Goal: Navigation & Orientation: Understand site structure

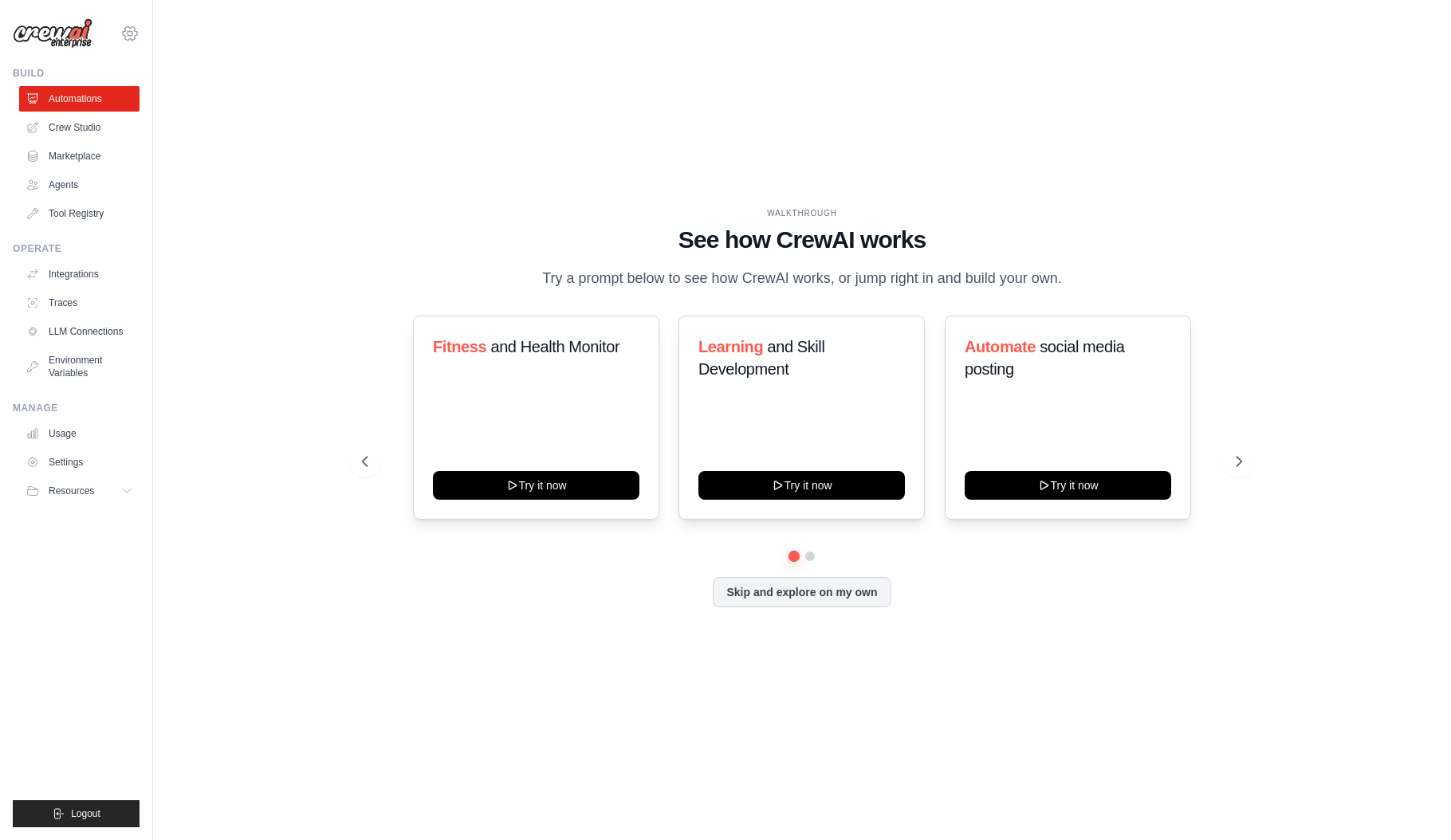
click at [133, 27] on icon at bounding box center [130, 33] width 14 height 13
click at [100, 108] on link "Settings" at bounding box center [130, 108] width 140 height 29
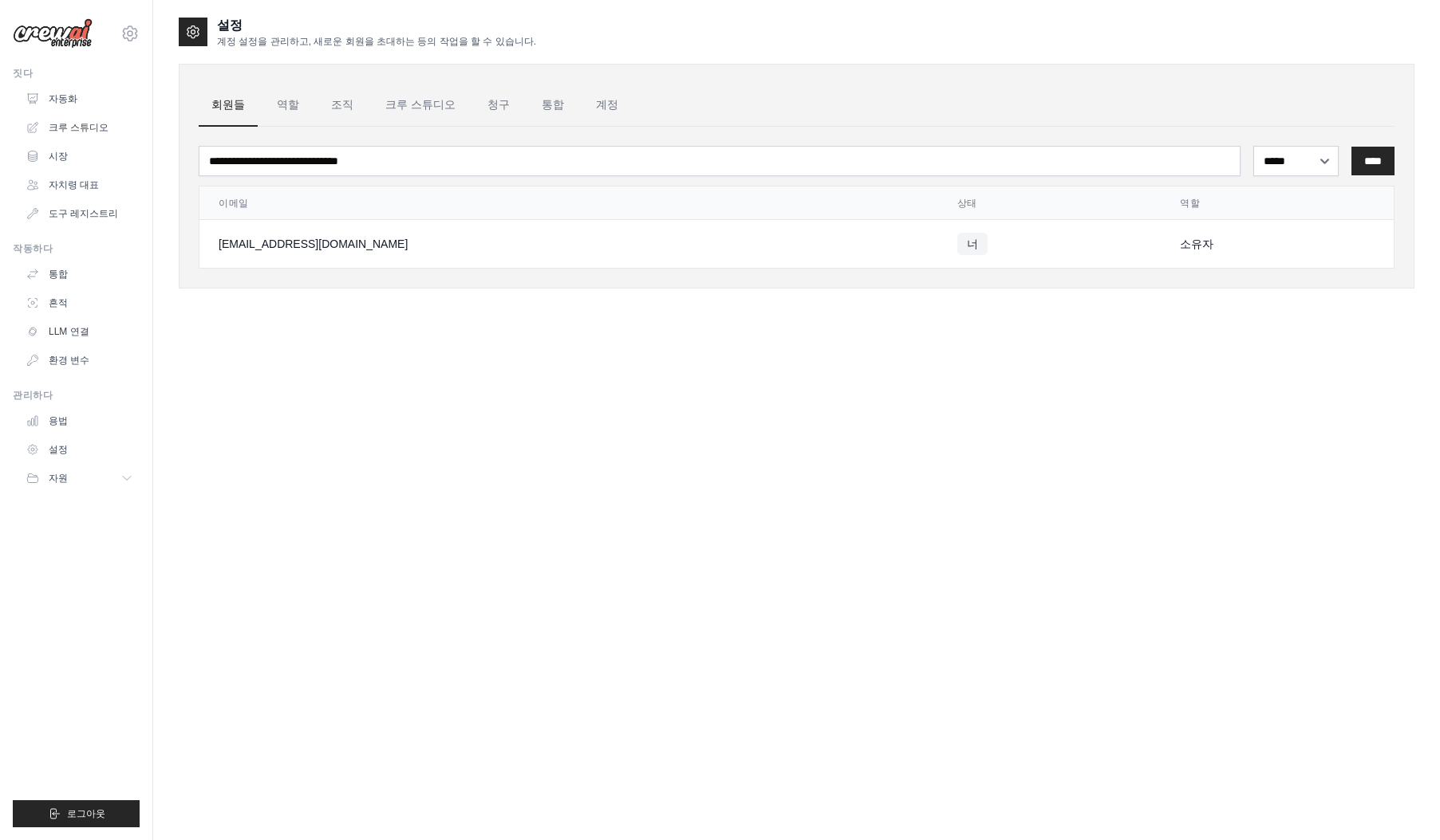
click at [727, 428] on div "설정 계정 설정을 관리하고, 새로운 회원을 초대하는 등의 작업을 할 수 있습니다. 회원들 역할 조직 크루 스튜디오 청구 통합 계정 ***** …" at bounding box center [796, 435] width 1235 height 840
click at [277, 104] on font "역할" at bounding box center [287, 104] width 22 height 12
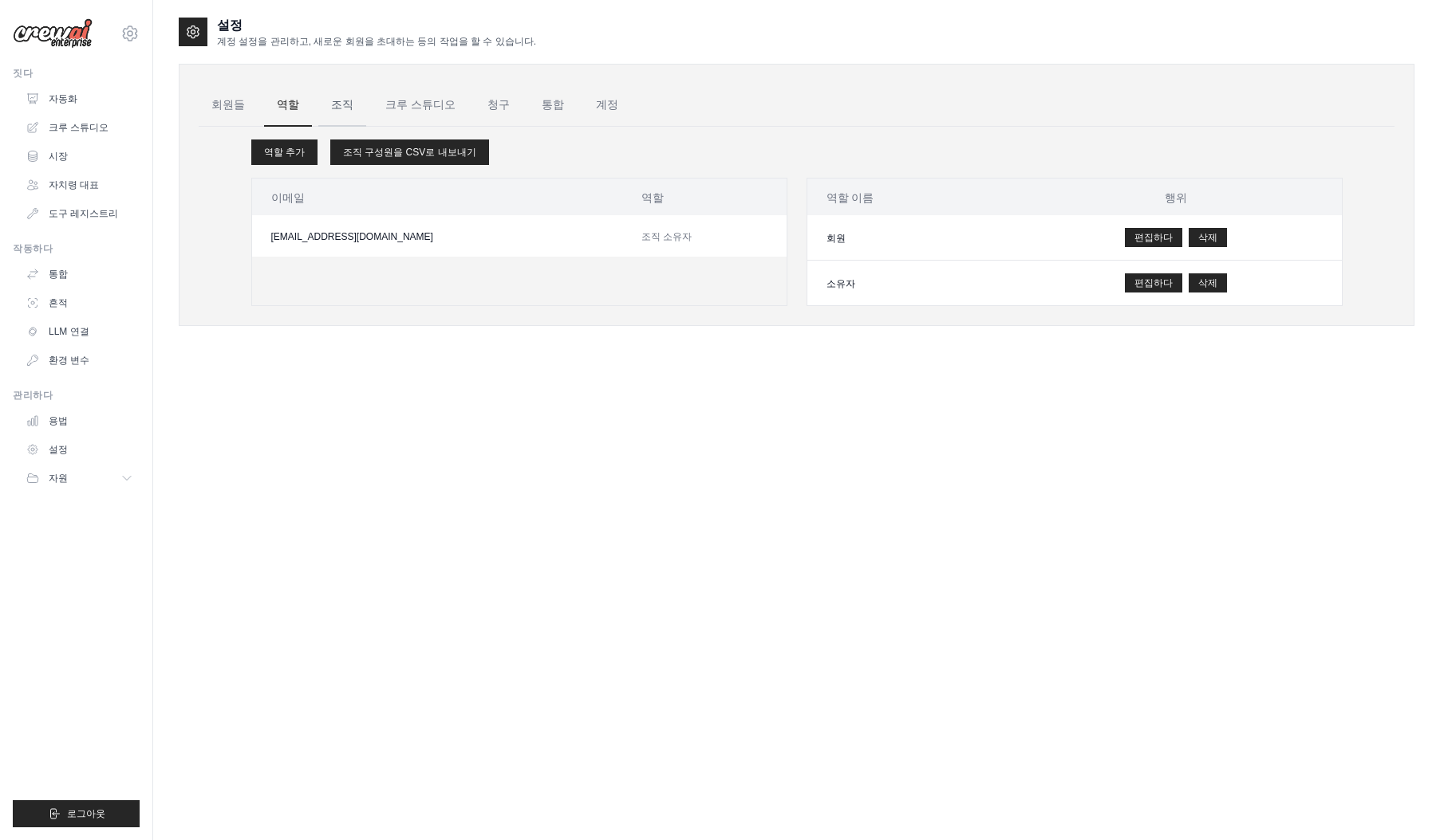
click at [342, 106] on link "조직" at bounding box center [342, 105] width 48 height 43
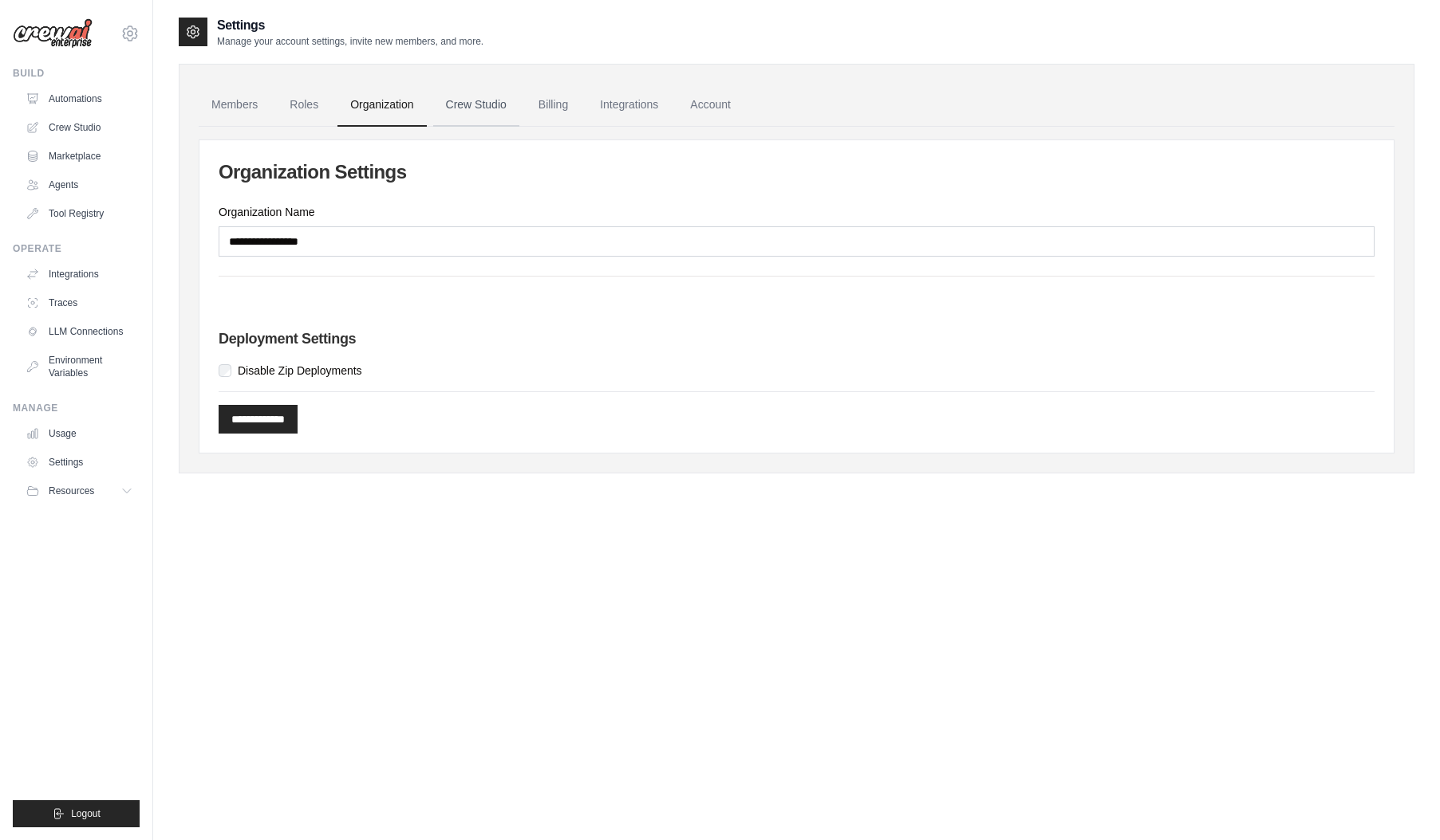
click at [474, 108] on link "Crew Studio" at bounding box center [476, 105] width 86 height 43
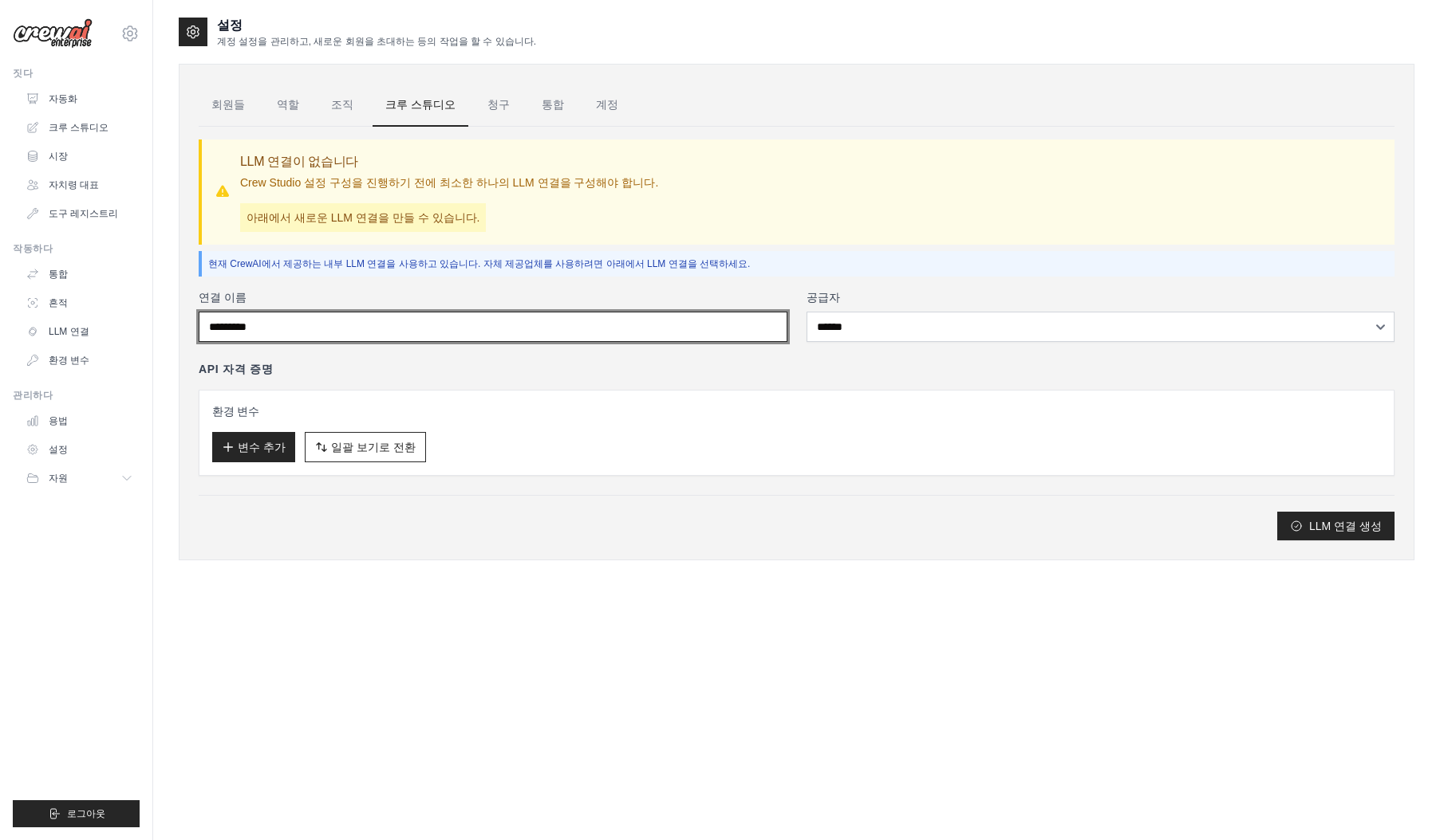
click at [705, 321] on input "연결 이름" at bounding box center [493, 327] width 589 height 30
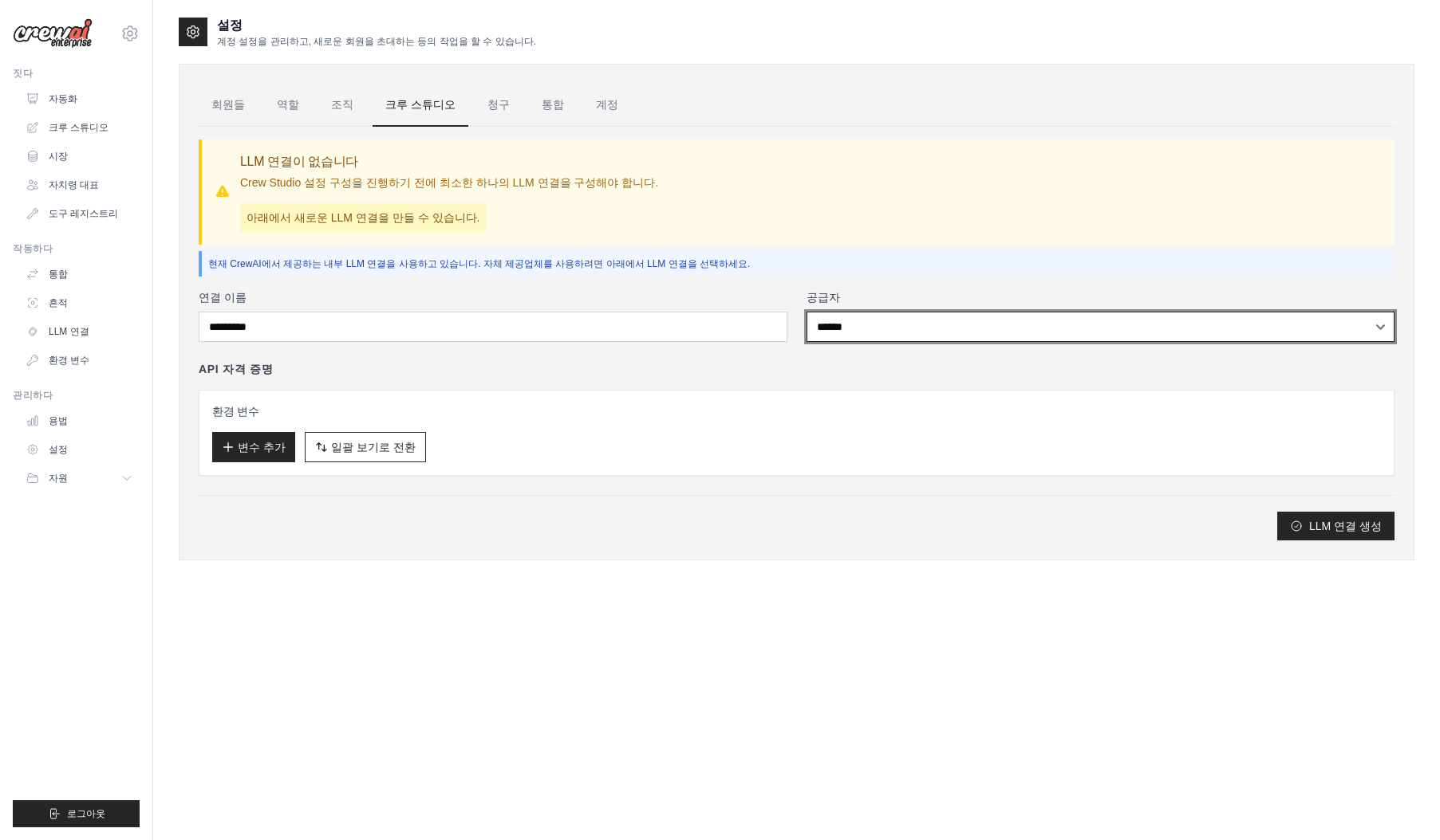
click at [935, 330] on select "****** **** ******* ***" at bounding box center [1101, 327] width 589 height 30
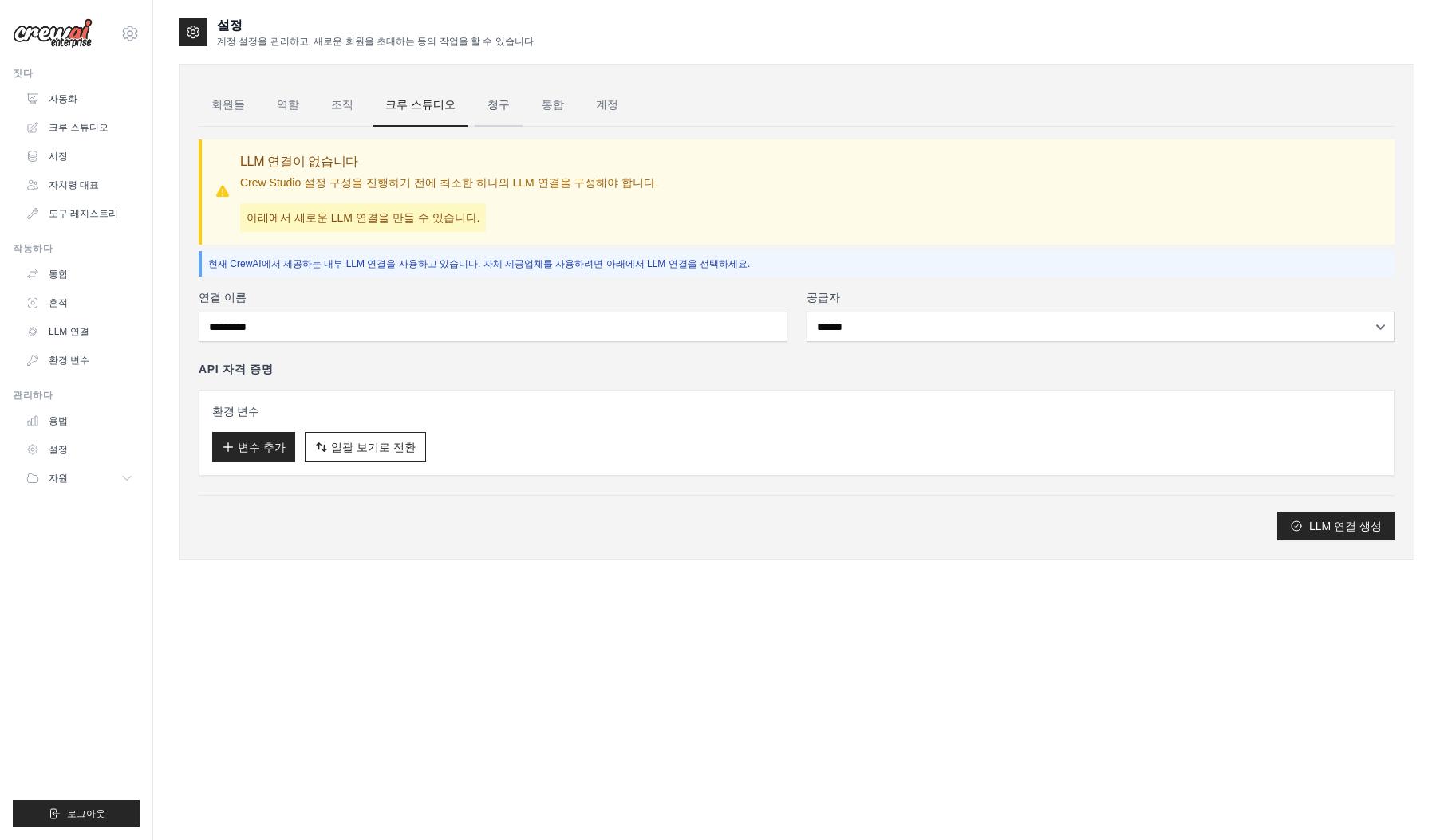
click at [489, 104] on link "청구" at bounding box center [498, 105] width 48 height 43
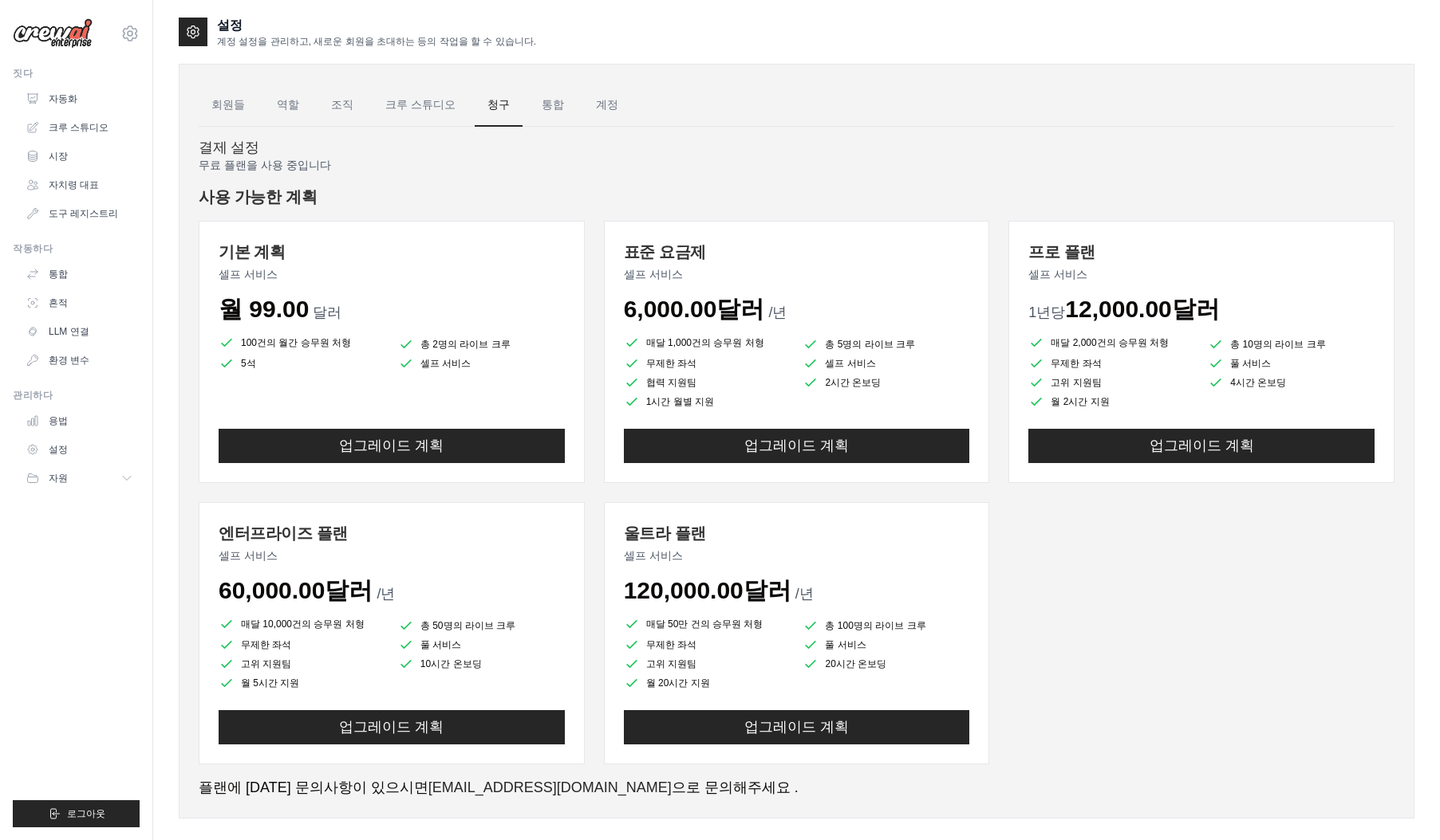
click at [1067, 541] on div "기본 계획 셀프 서비스 월 99.00 달러 100건의 월간 승무원 처형 총 2명의 라이브 크루 5석 셀프 서비스 /년" at bounding box center [796, 493] width 1196 height 544
click at [536, 111] on link "통합" at bounding box center [553, 105] width 48 height 43
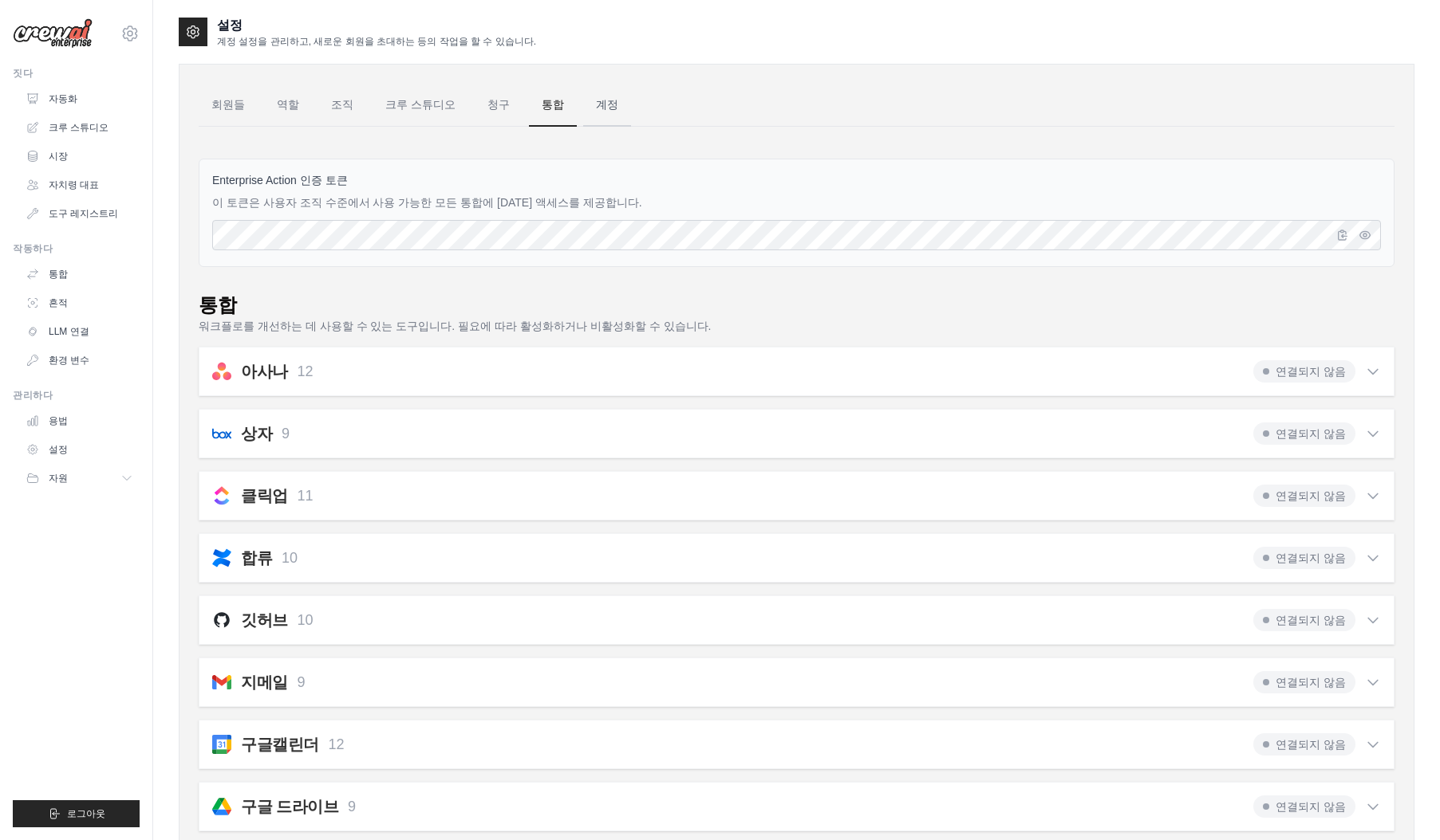
click at [596, 100] on font "계정" at bounding box center [607, 104] width 22 height 12
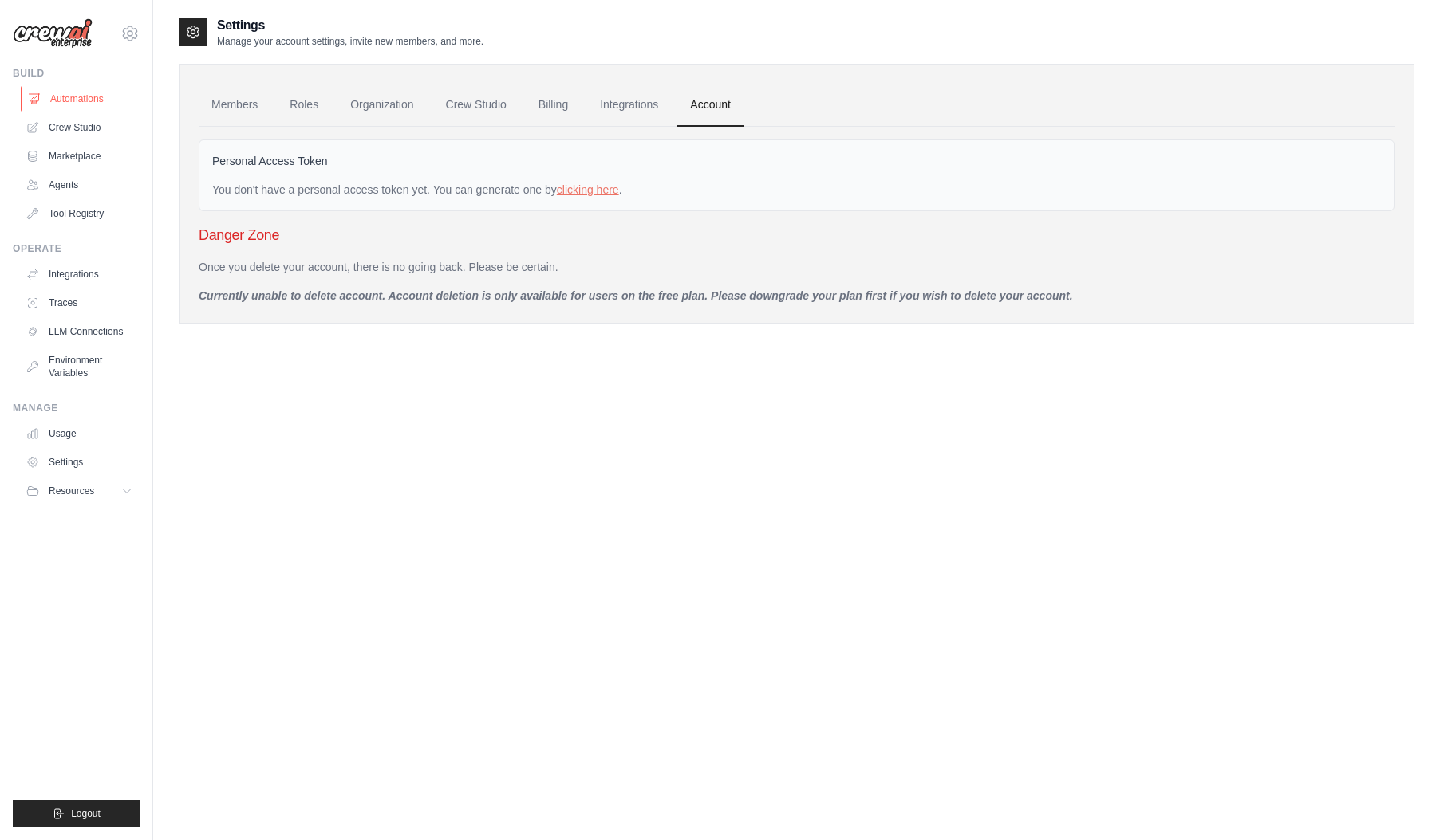
click at [74, 94] on link "Automations" at bounding box center [81, 99] width 121 height 26
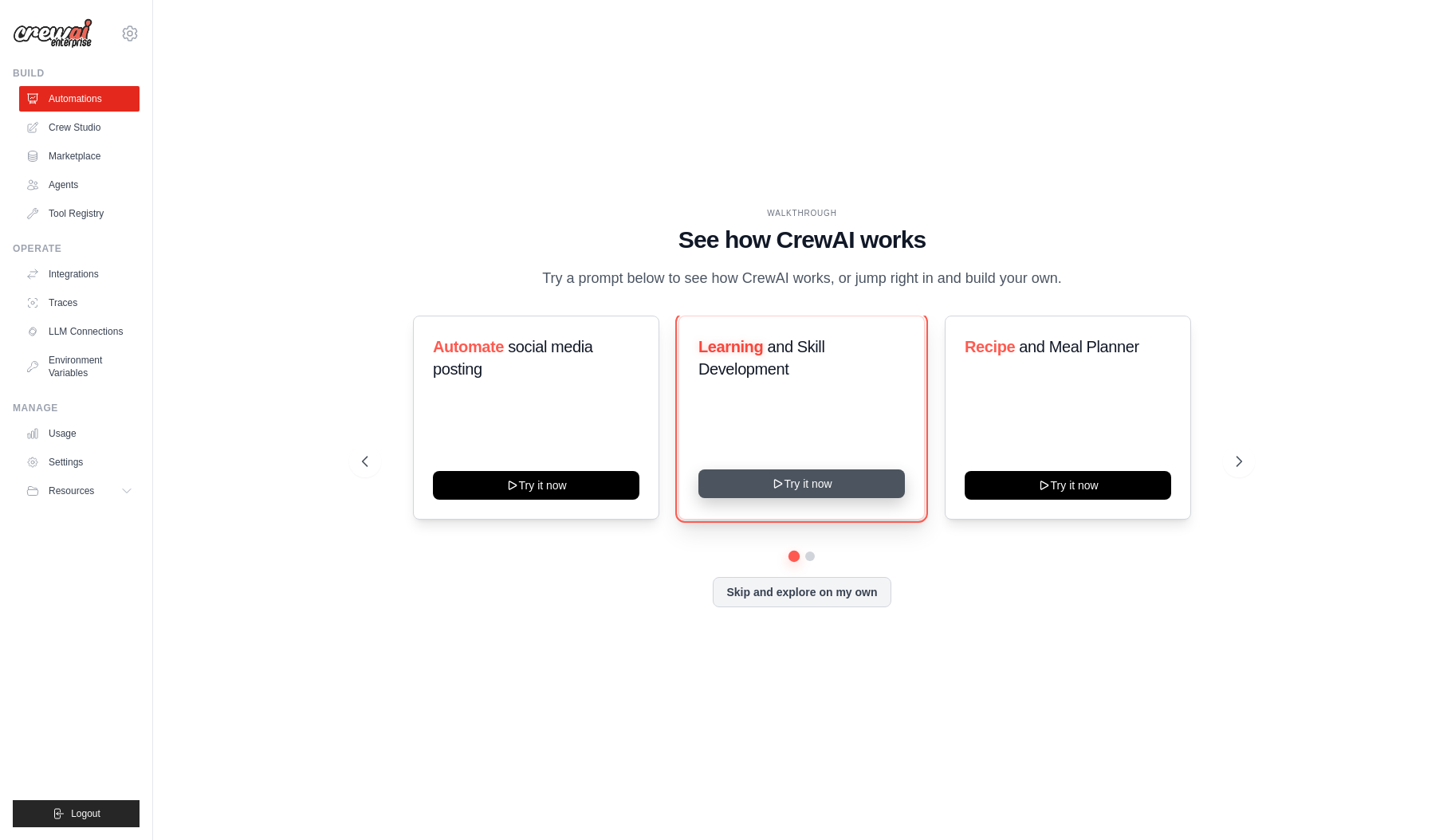
click at [866, 481] on button "Try it now" at bounding box center [801, 484] width 206 height 29
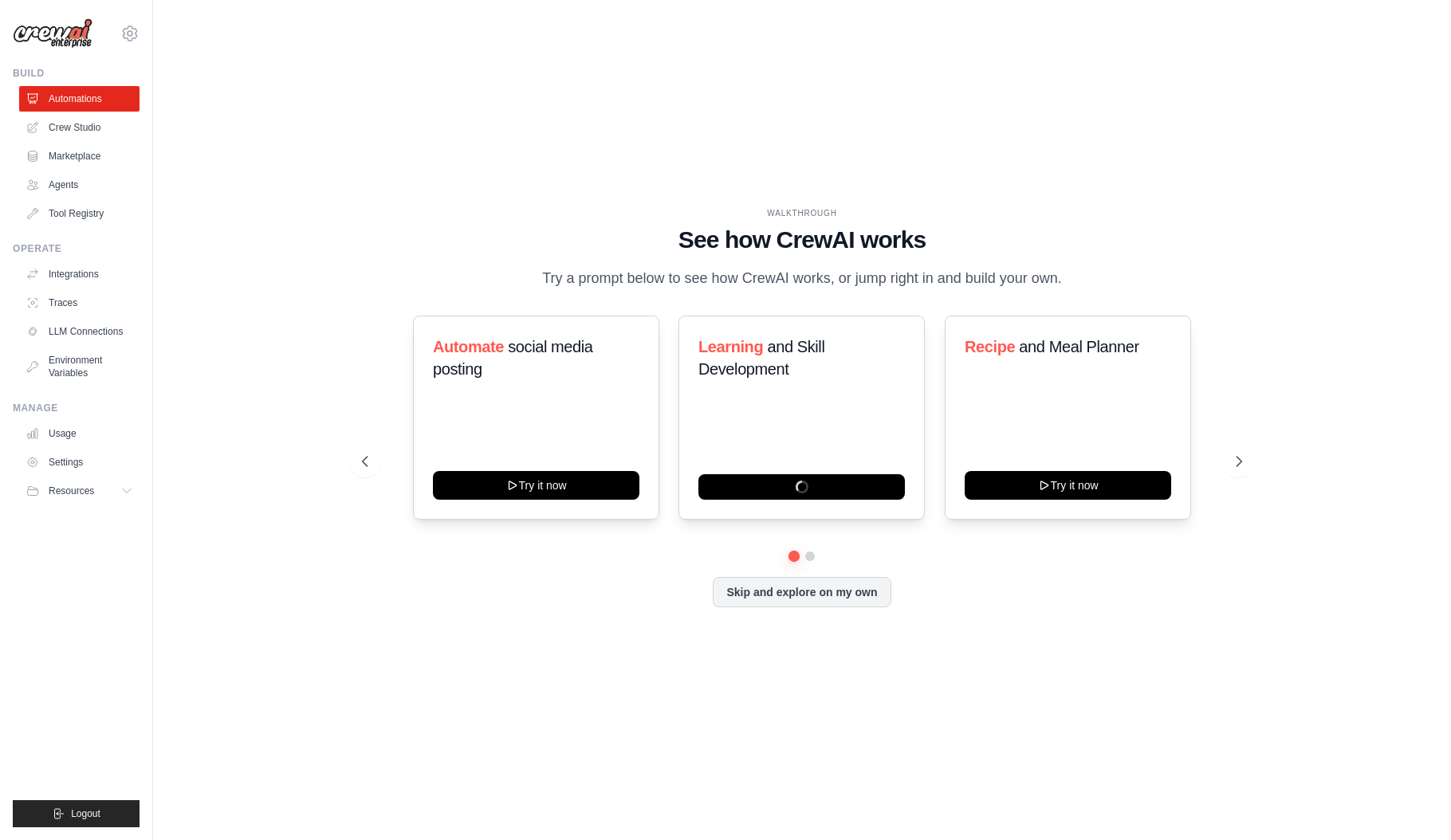
click at [499, 240] on h1 "See how CrewAI works" at bounding box center [802, 240] width 881 height 29
click at [1104, 624] on div "WALKTHROUGH See how CrewAI works Try a prompt below to see how CrewAI works, or…" at bounding box center [802, 420] width 919 height 426
click at [1238, 457] on icon at bounding box center [1240, 462] width 16 height 16
click at [400, 697] on div "WALKTHROUGH See how CrewAI works Try a prompt below to see how CrewAI works, or…" at bounding box center [802, 420] width 1247 height 808
click at [351, 455] on button at bounding box center [365, 462] width 32 height 32
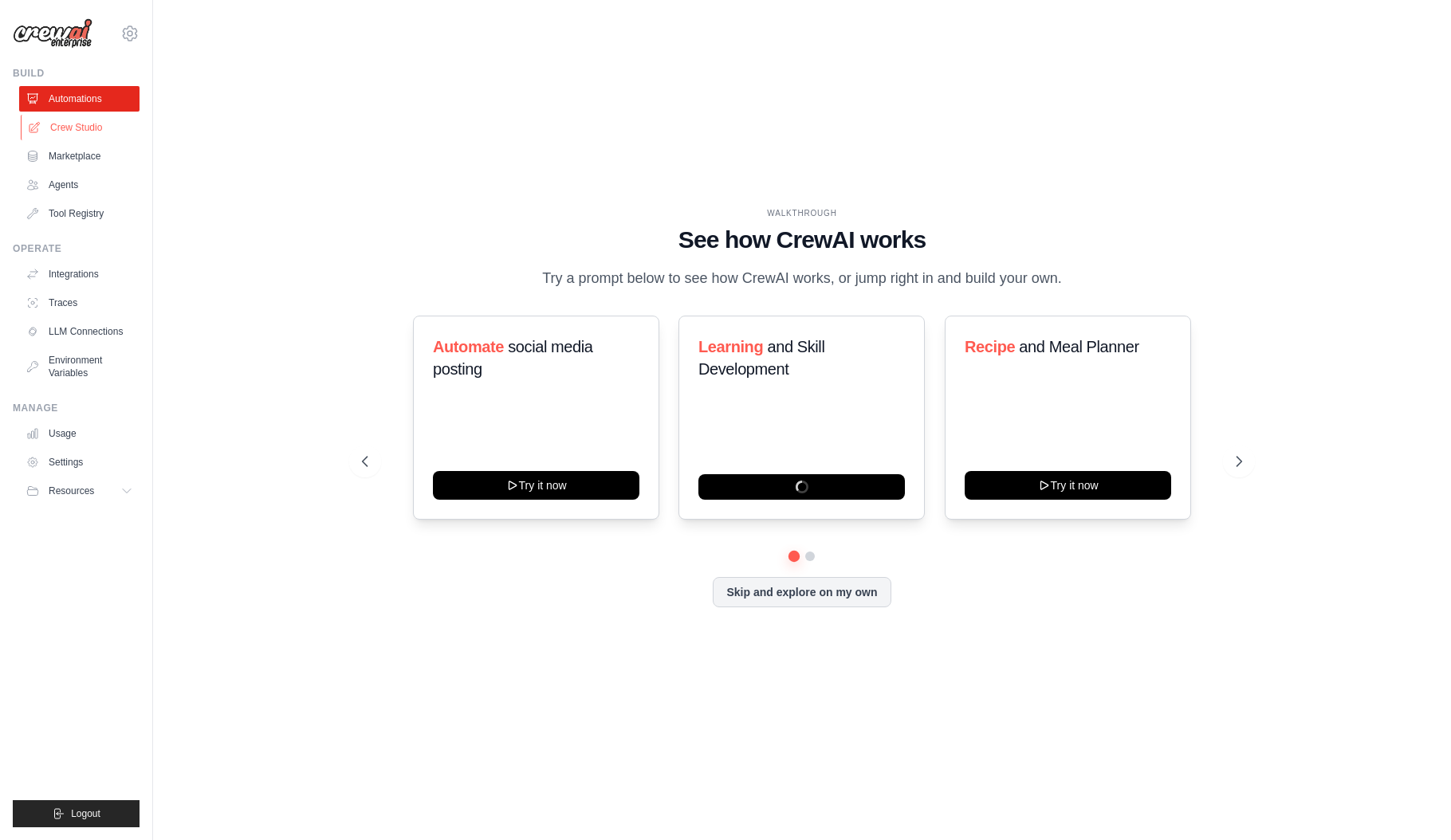
click at [70, 126] on link "Crew Studio" at bounding box center [81, 127] width 121 height 26
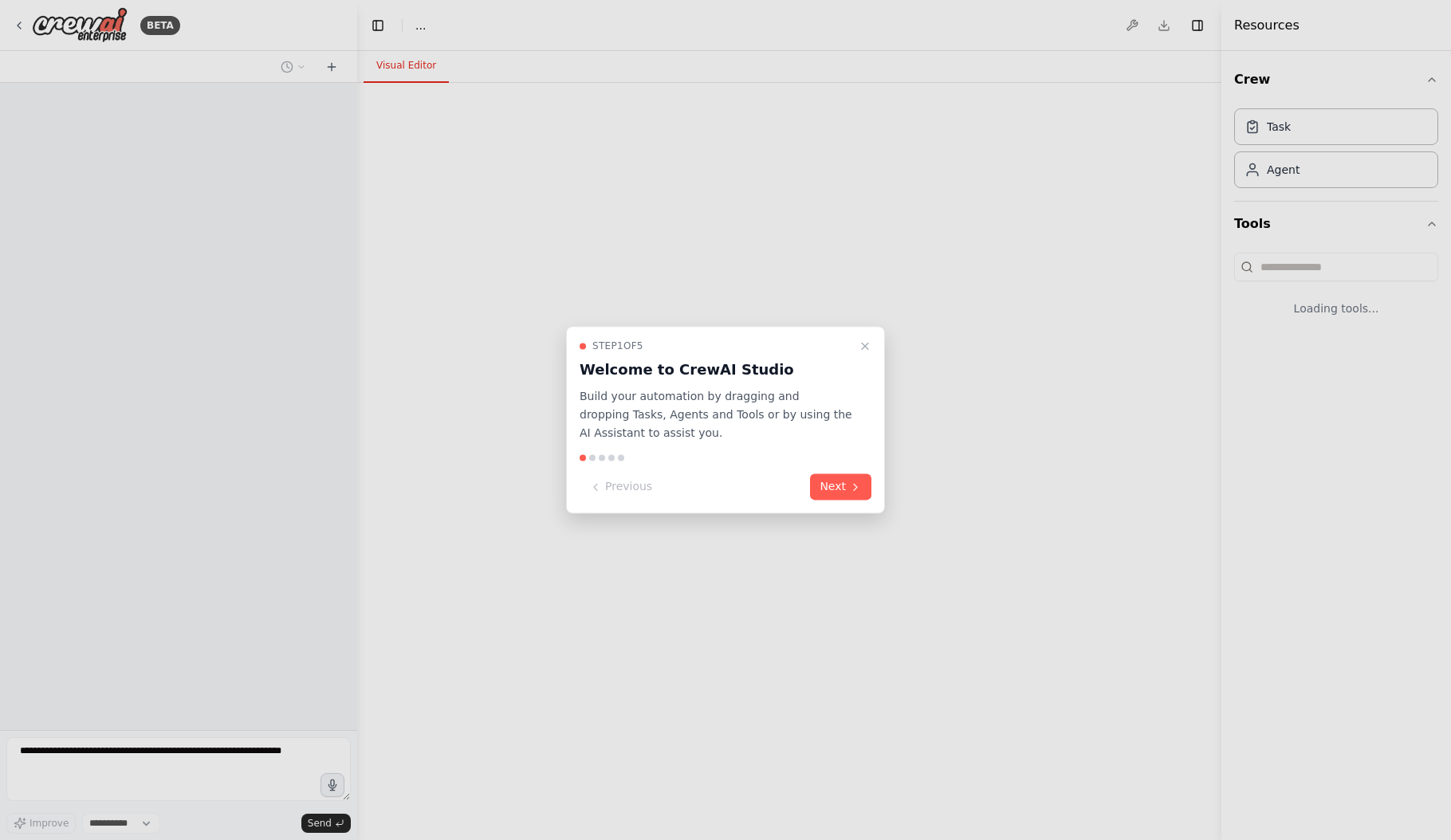
select select "****"
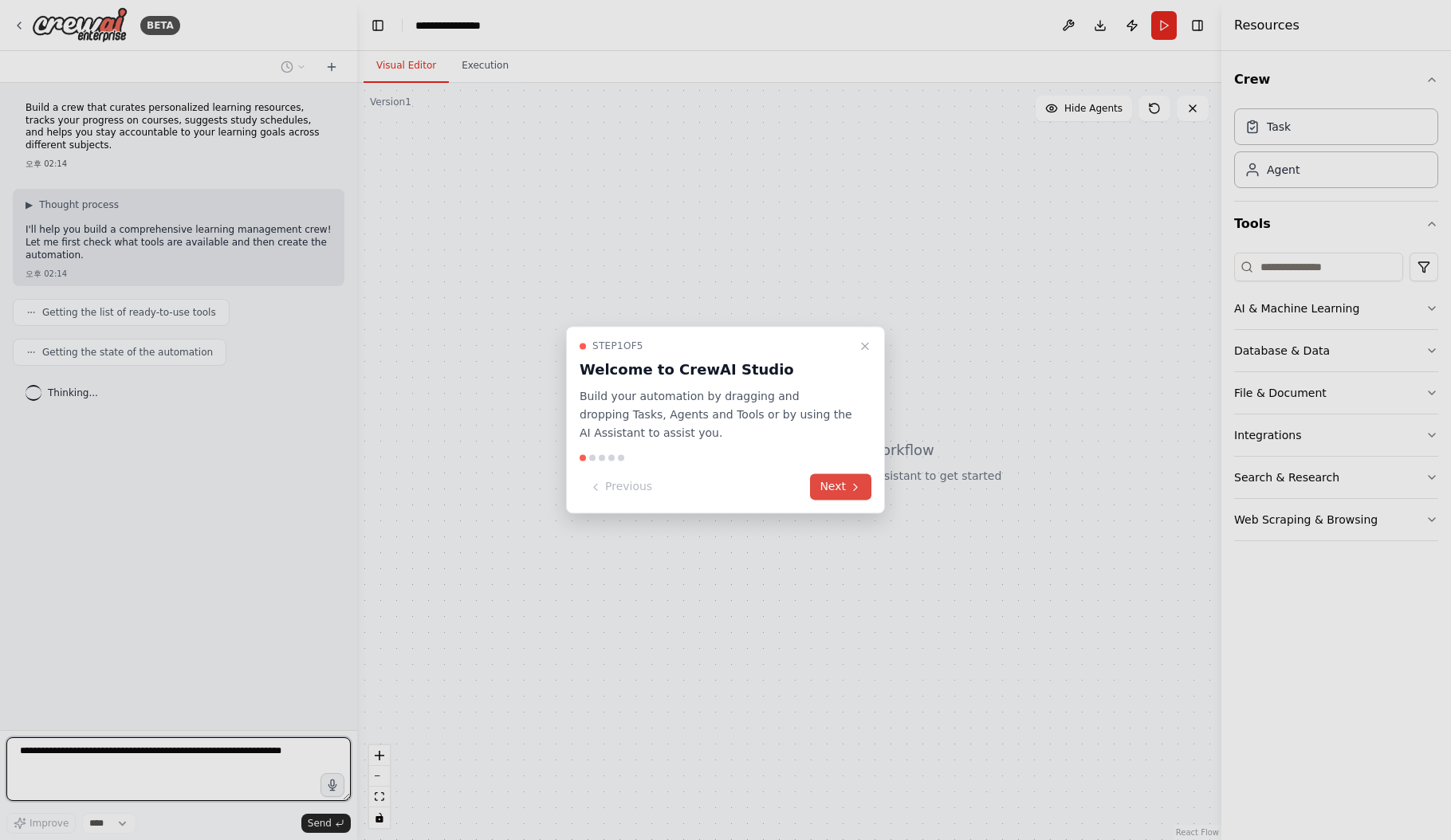
click at [858, 491] on icon at bounding box center [855, 487] width 12 height 12
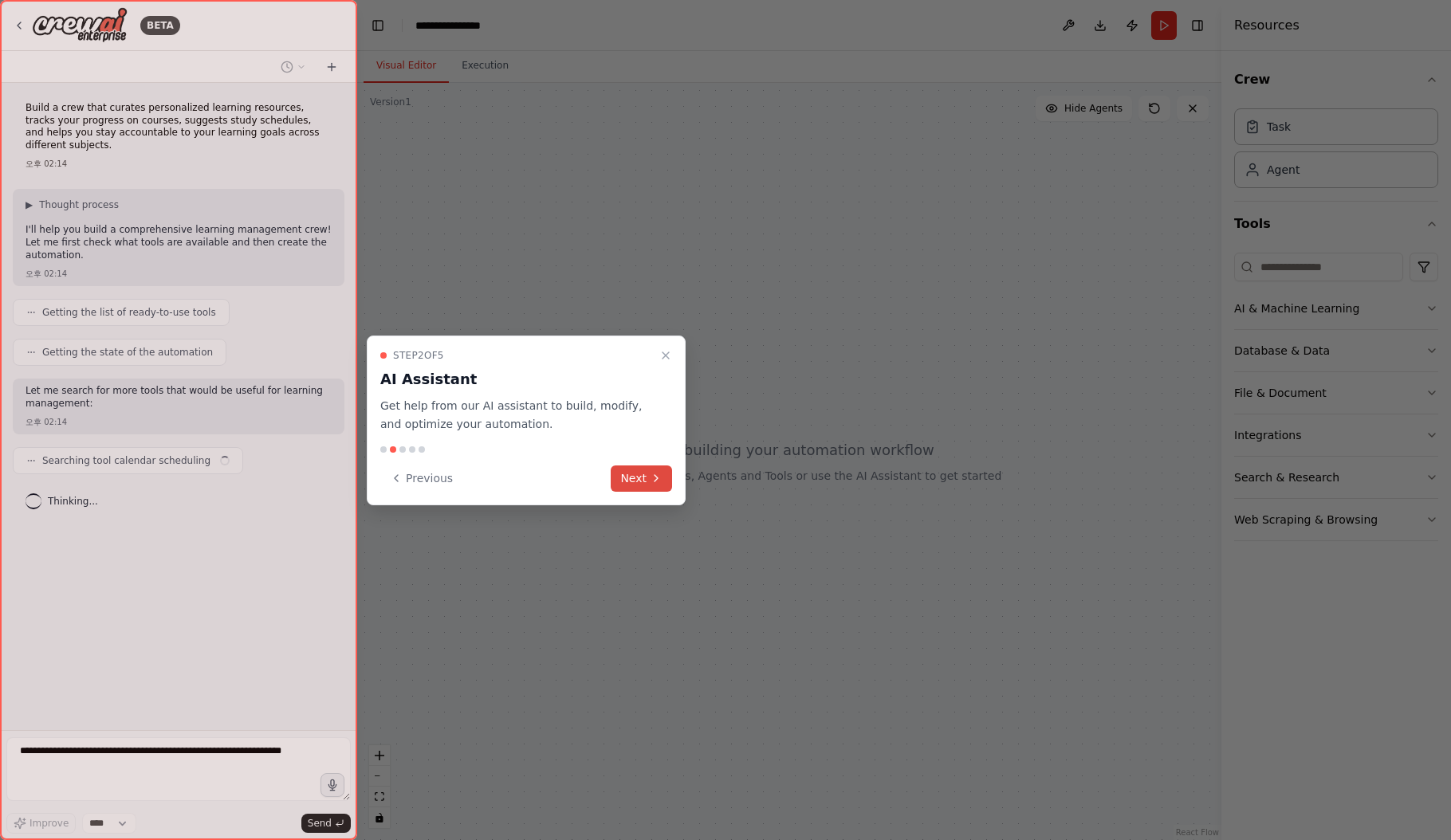
click at [642, 486] on button "Next" at bounding box center [642, 479] width 62 height 26
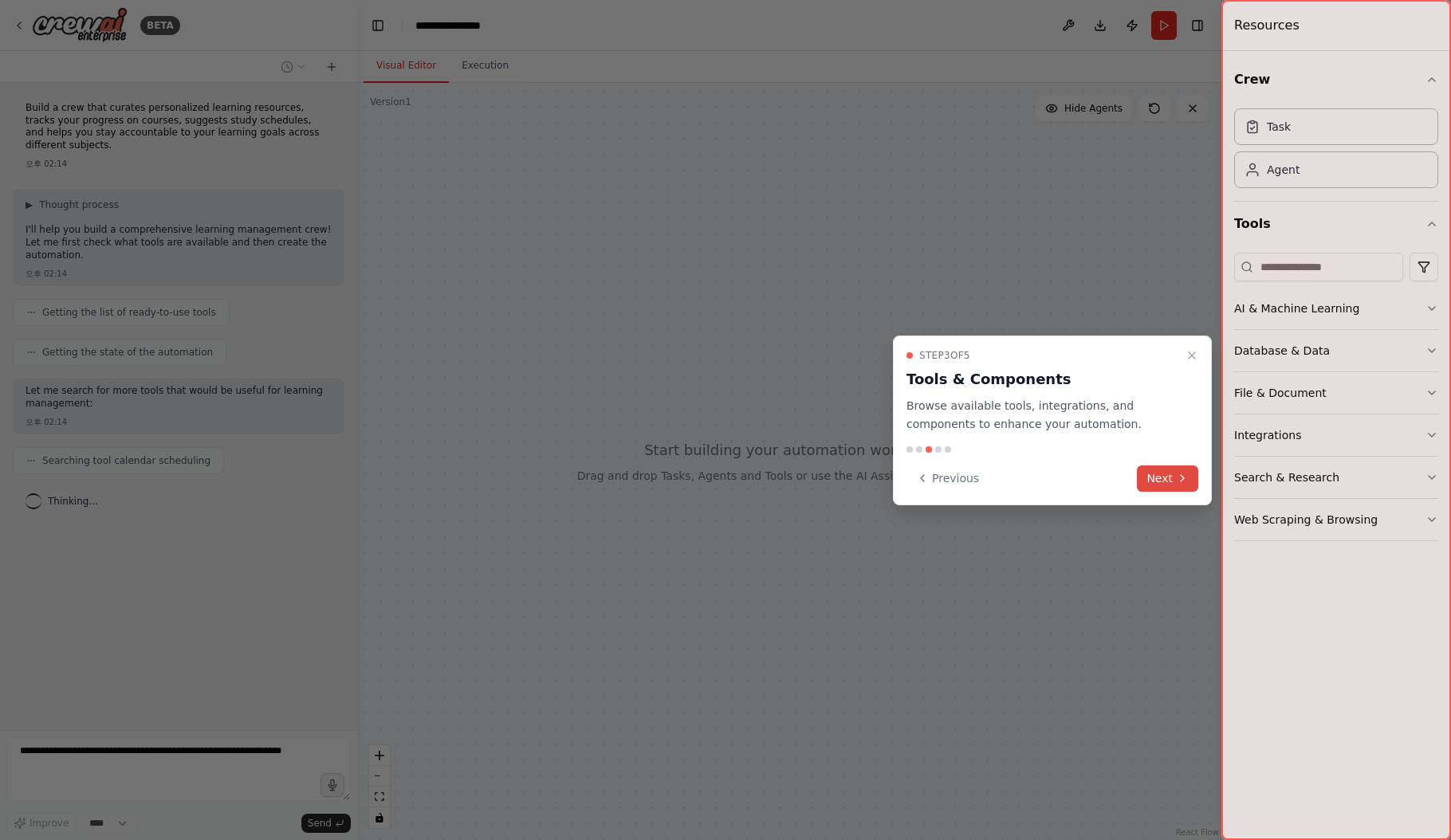
click at [1142, 488] on button "Next" at bounding box center [1168, 479] width 62 height 26
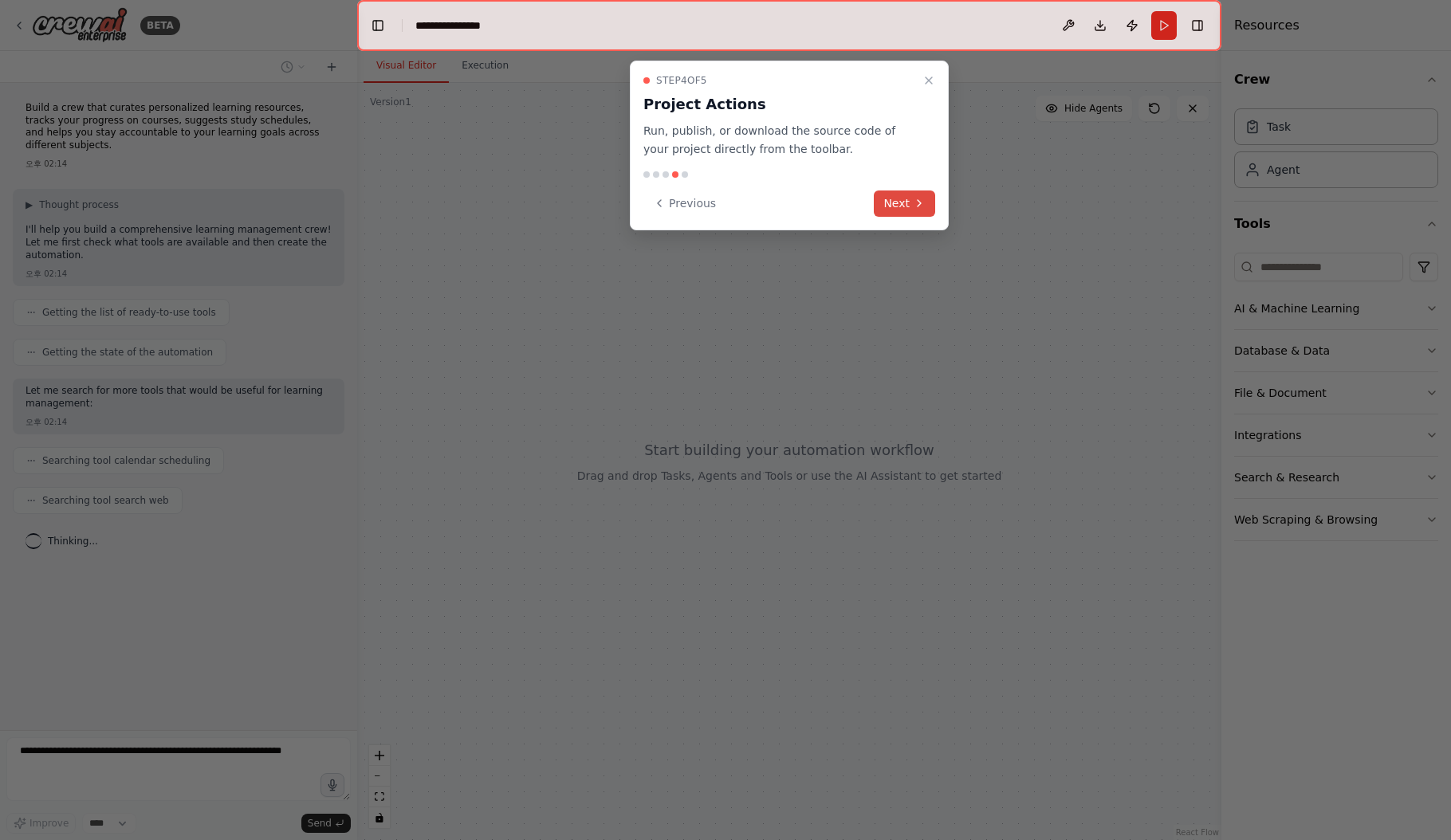
click at [891, 203] on button "Next" at bounding box center [904, 204] width 62 height 26
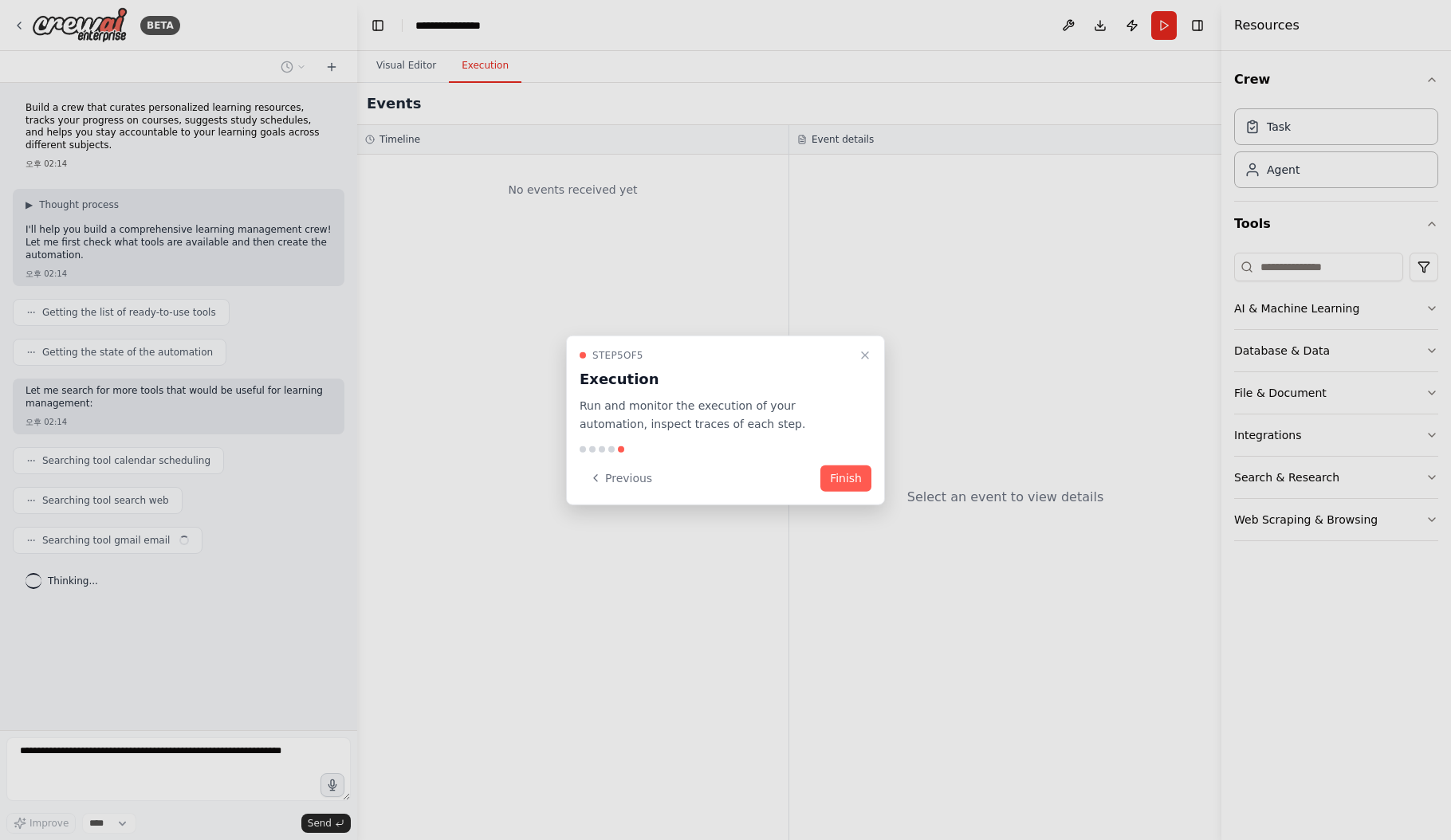
click at [837, 476] on button "Finish" at bounding box center [846, 478] width 51 height 26
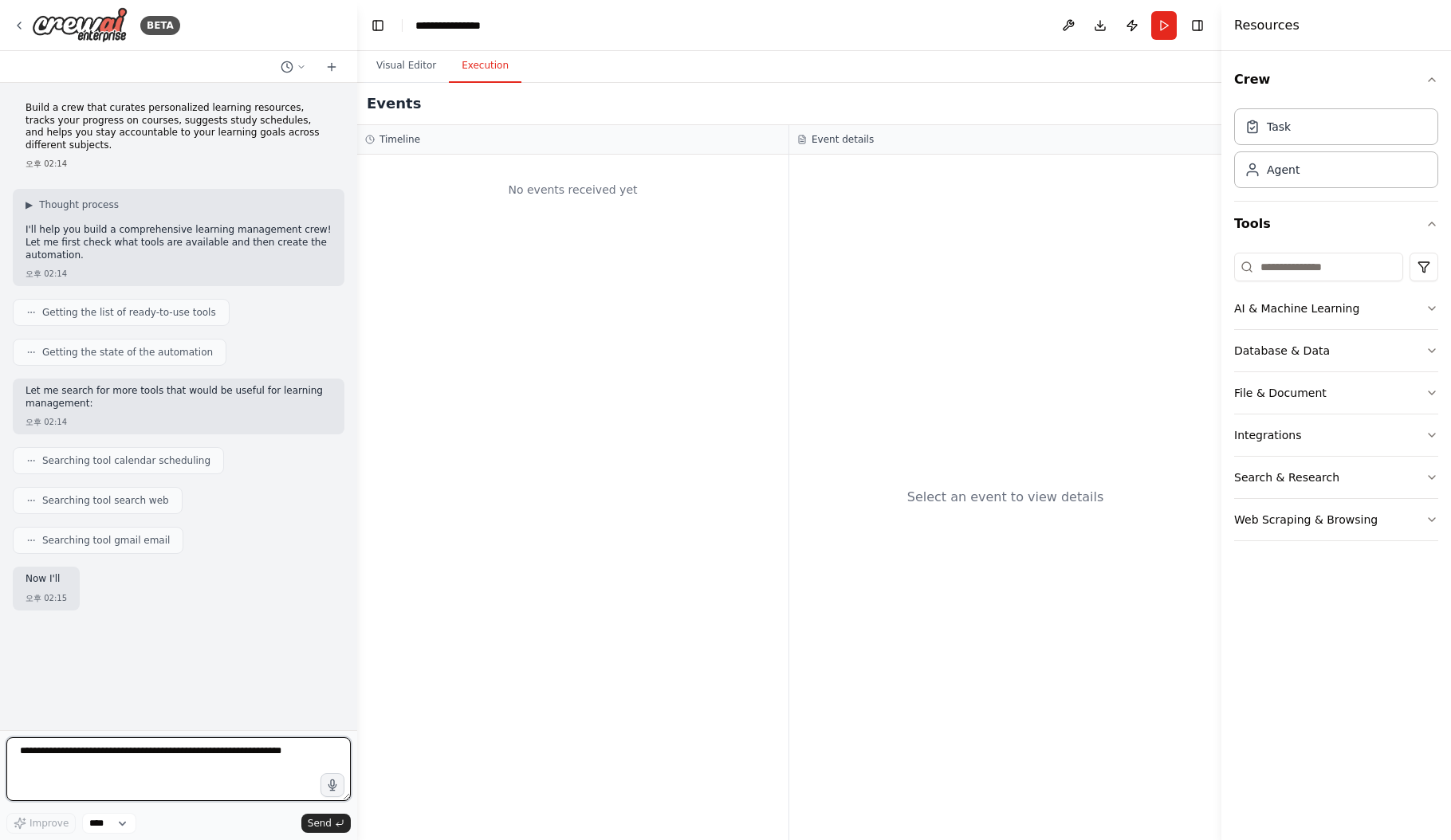
click at [488, 65] on button "Execution" at bounding box center [485, 66] width 72 height 33
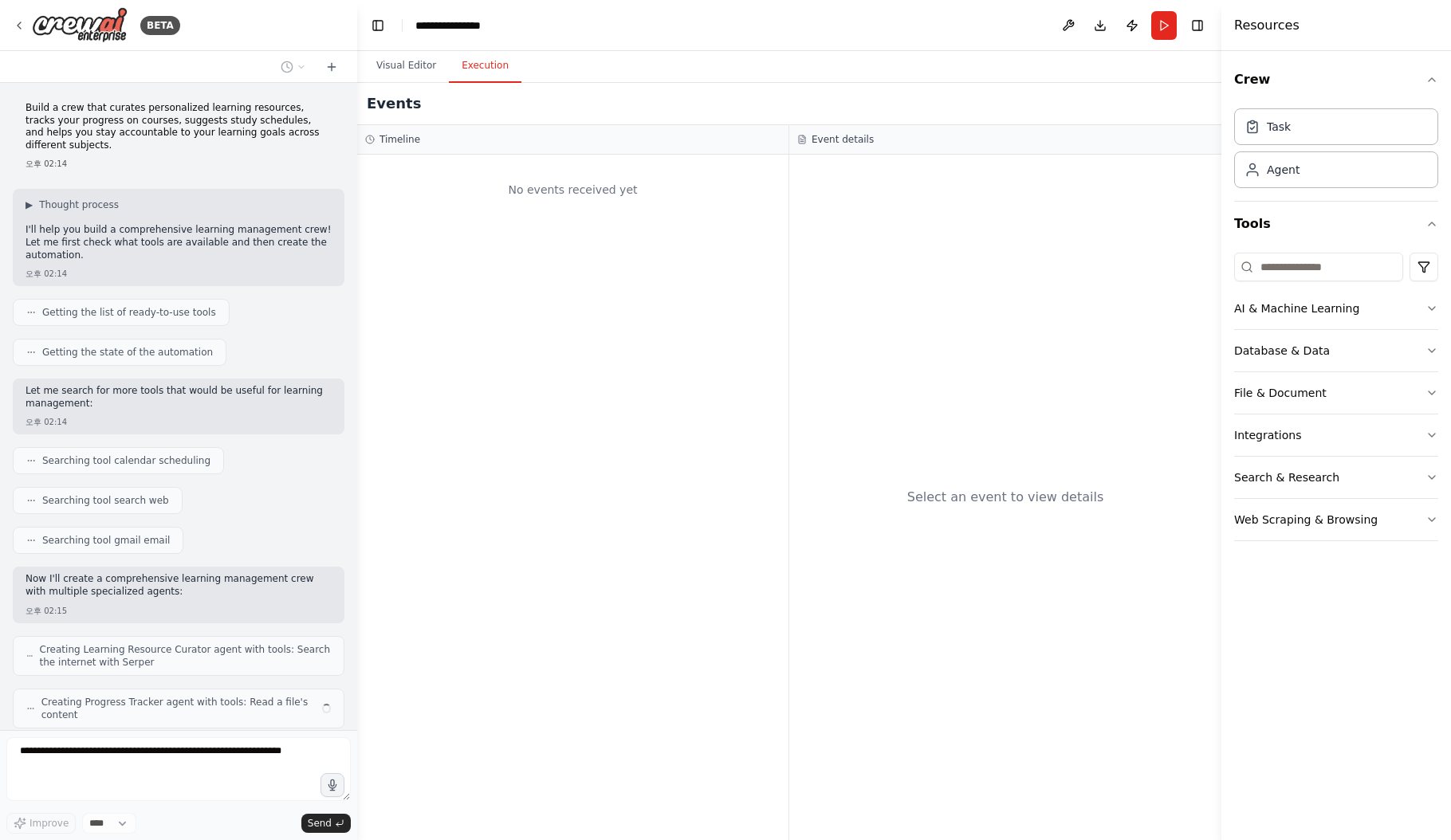
scroll to position [52, 0]
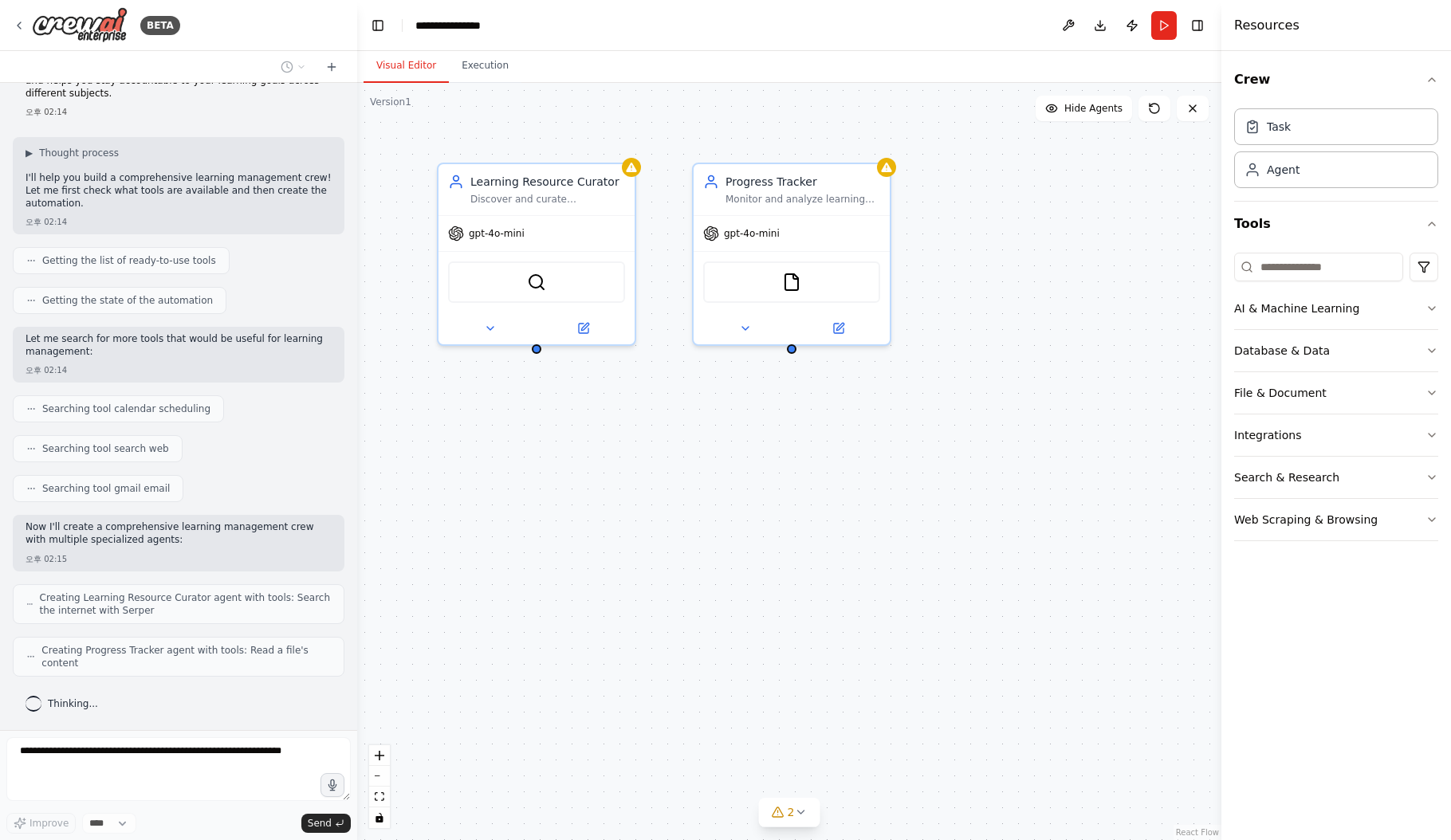
click at [410, 65] on button "Visual Editor" at bounding box center [406, 66] width 86 height 33
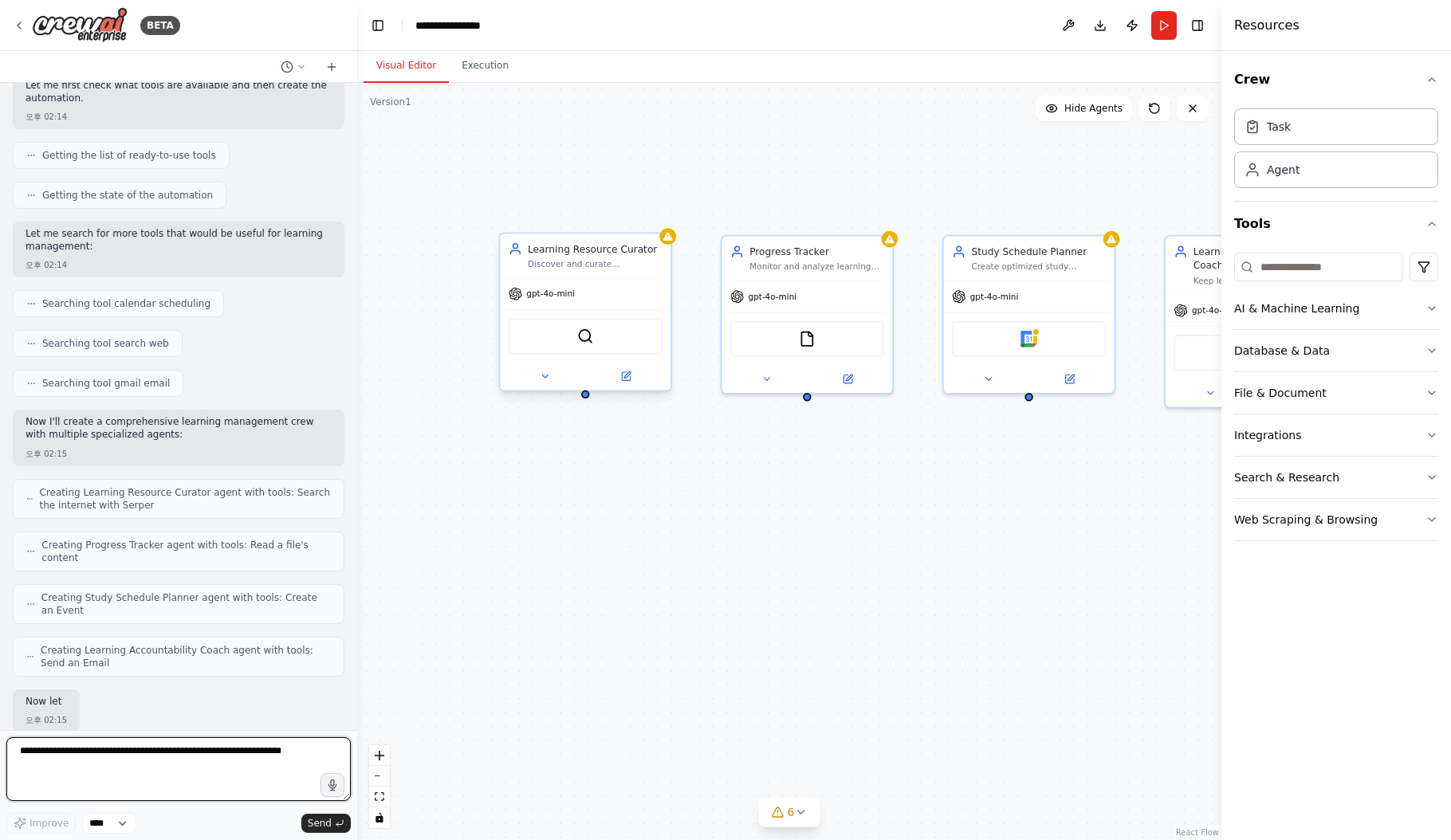
scroll to position [253, 0]
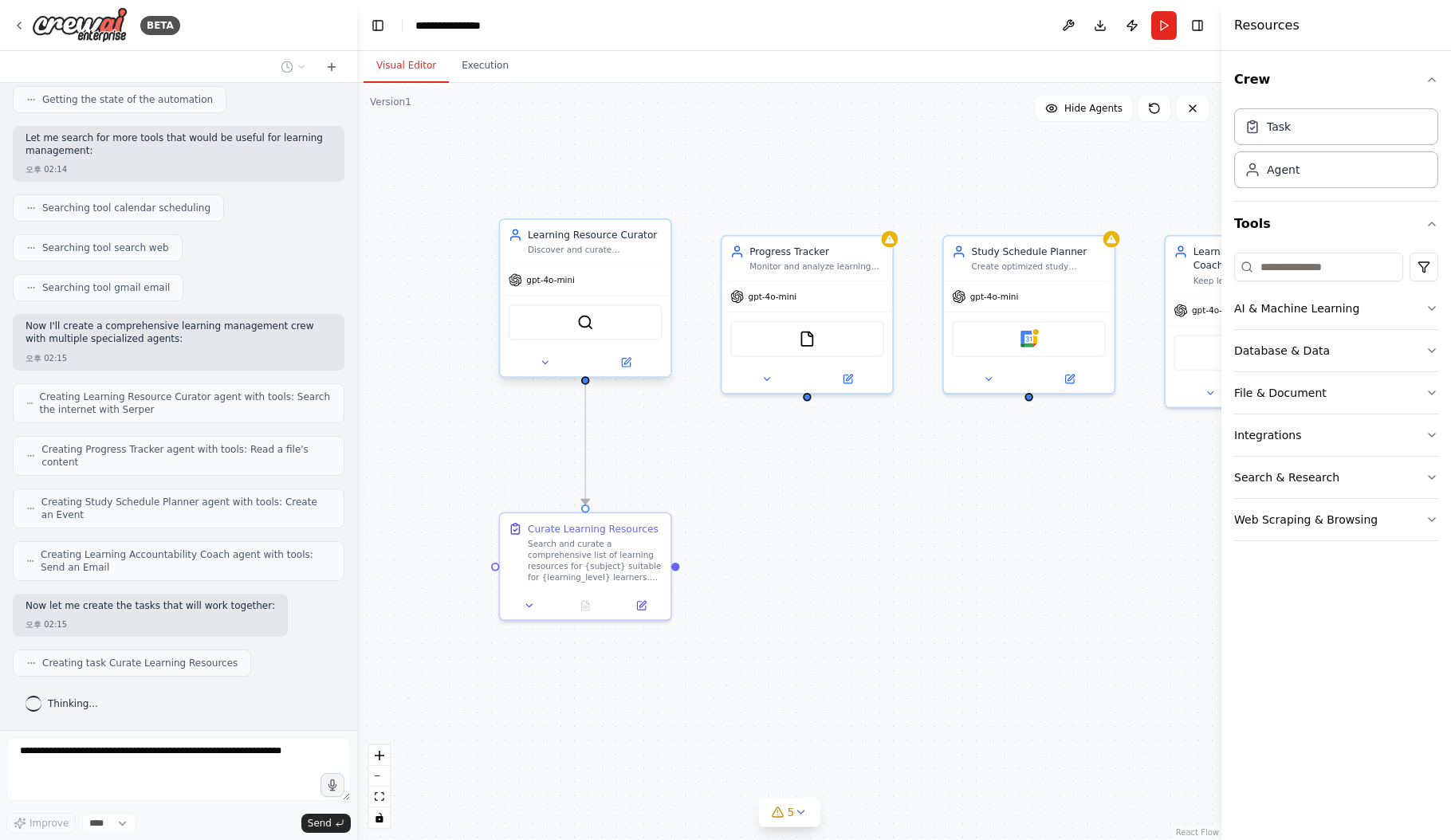
drag, startPoint x: 556, startPoint y: 282, endPoint x: 602, endPoint y: 278, distance: 46.2
click at [602, 278] on div "gpt-4o-mini SerperDevTool" at bounding box center [585, 320] width 171 height 113
click at [908, 539] on div ".deletable-edge-delete-btn { width: 20px; height: 20px; border: 0px solid #ffff…" at bounding box center [789, 461] width 864 height 757
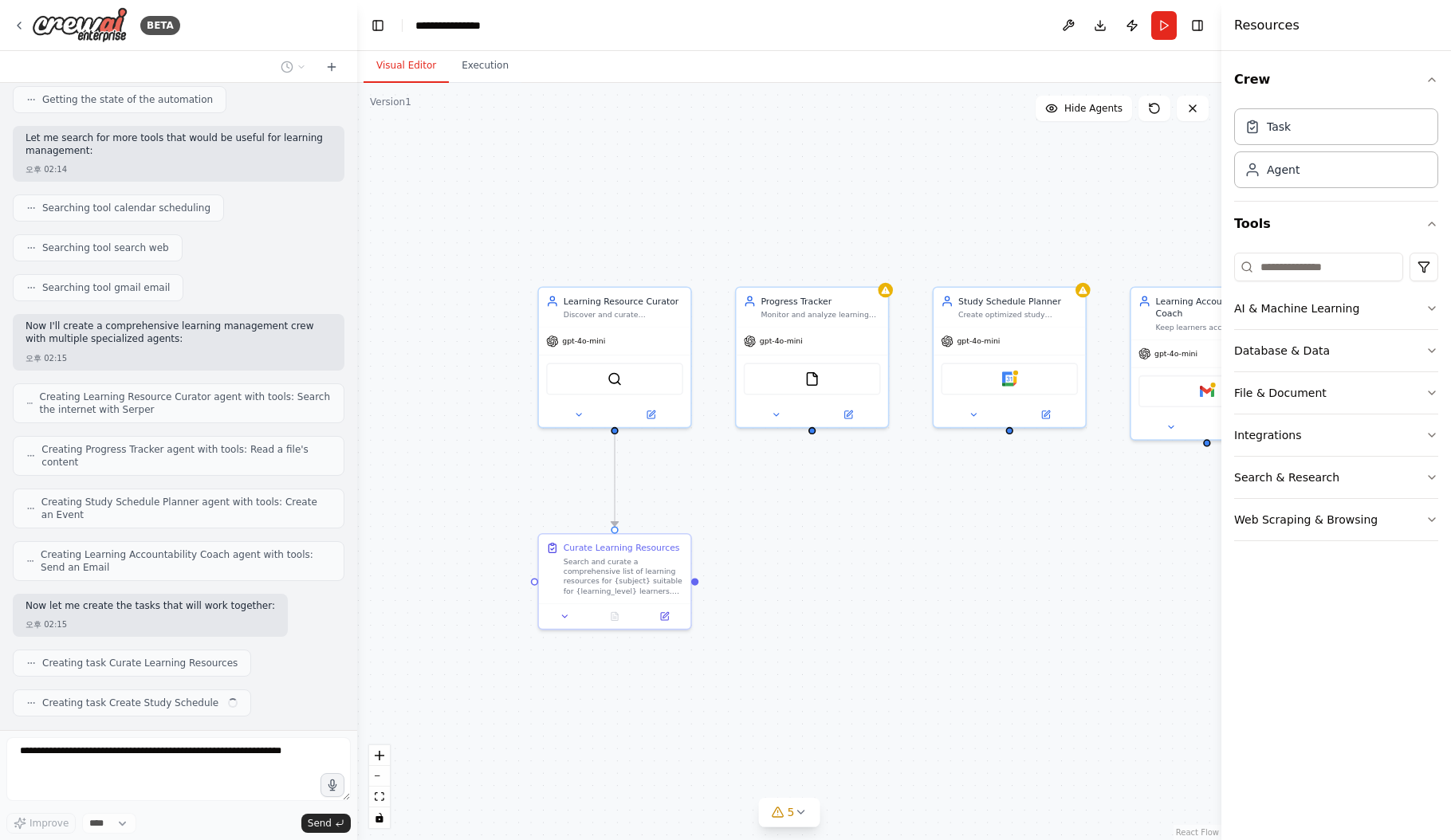
scroll to position [293, 0]
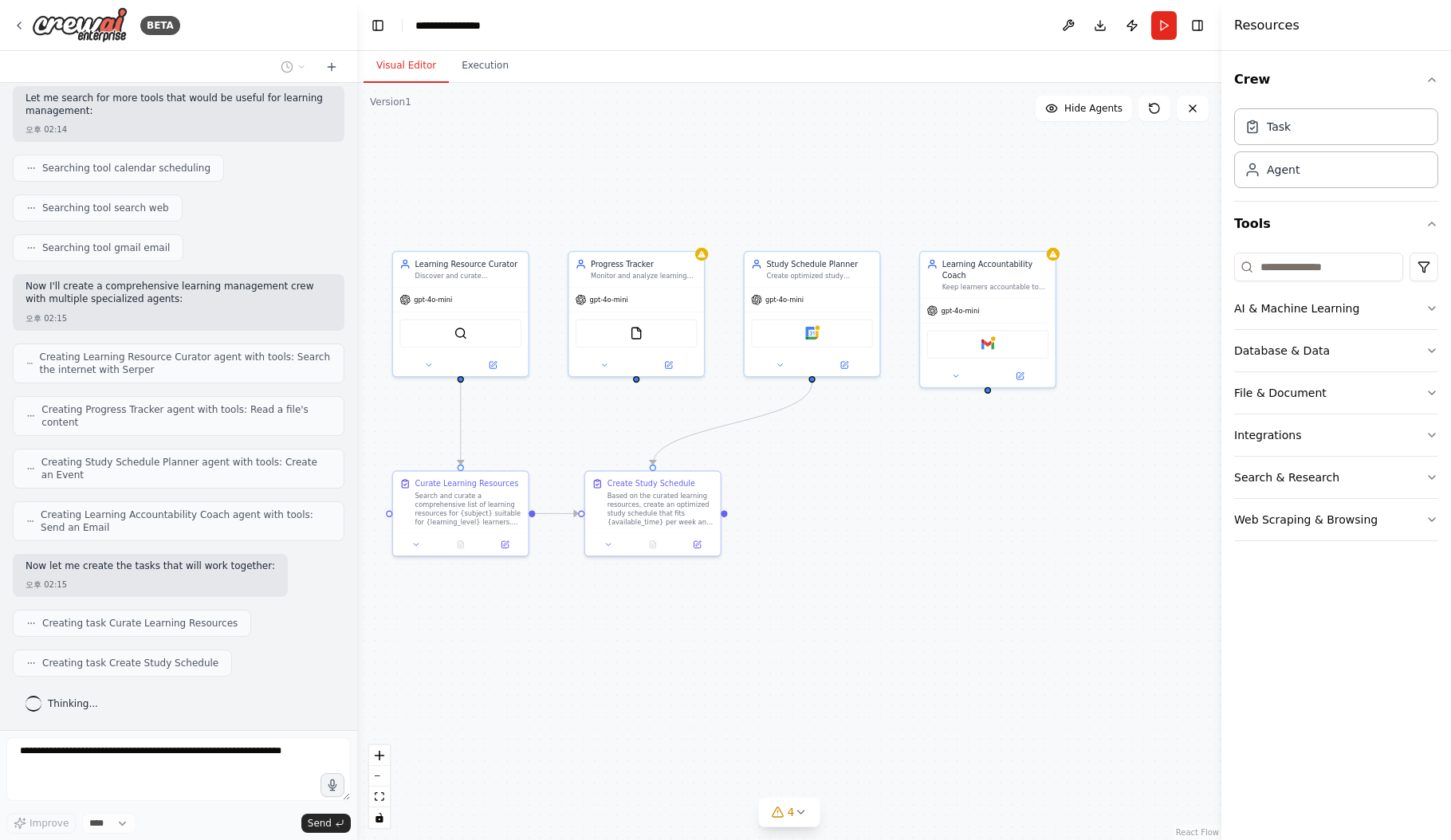
drag, startPoint x: 1110, startPoint y: 702, endPoint x: 929, endPoint y: 621, distance: 198.3
click at [929, 621] on div ".deletable-edge-delete-btn { width: 20px; height: 20px; border: 0px solid #ffff…" at bounding box center [789, 461] width 864 height 757
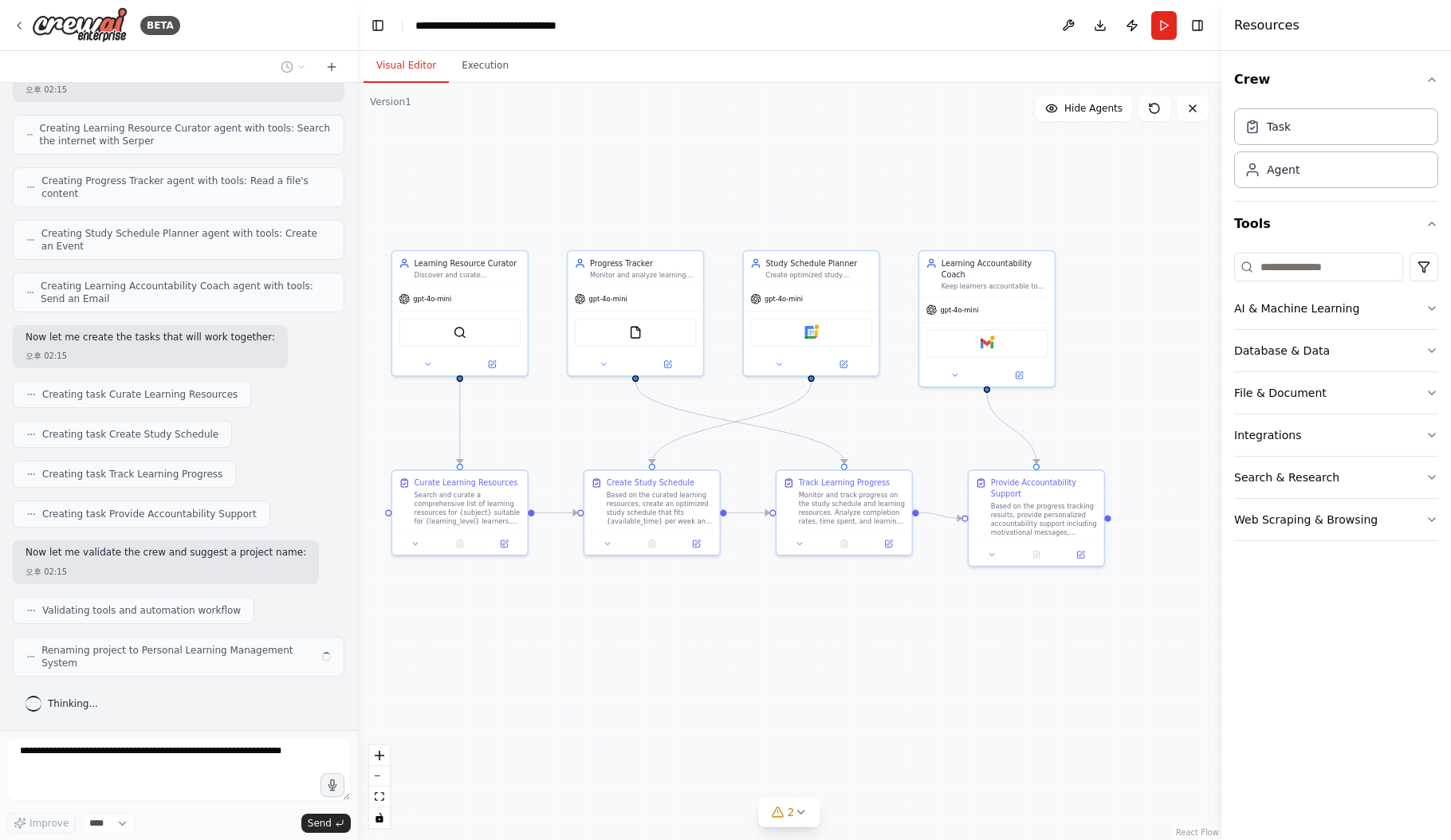
scroll to position [509, 0]
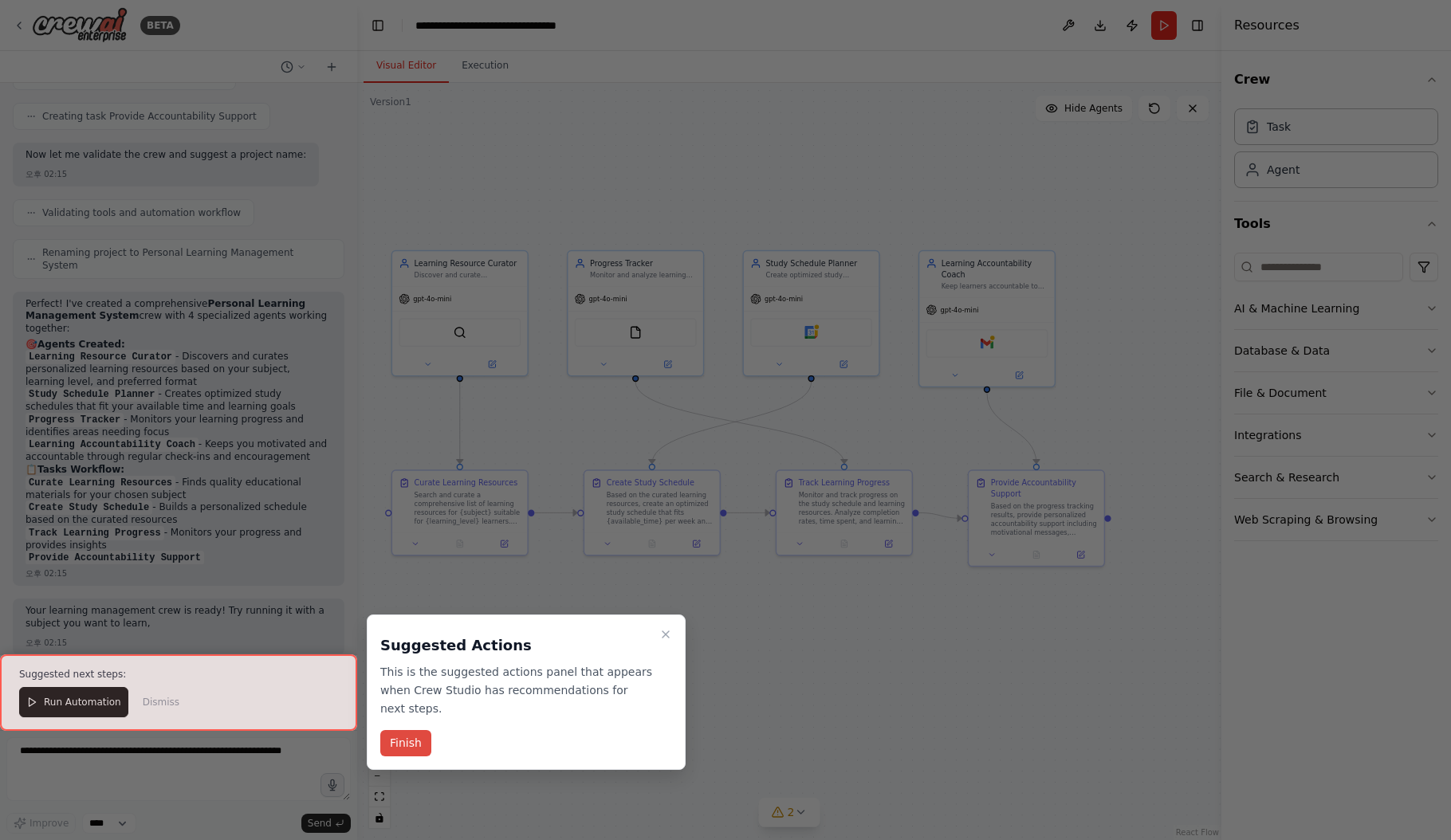
click at [394, 752] on button "Finish" at bounding box center [406, 744] width 51 height 26
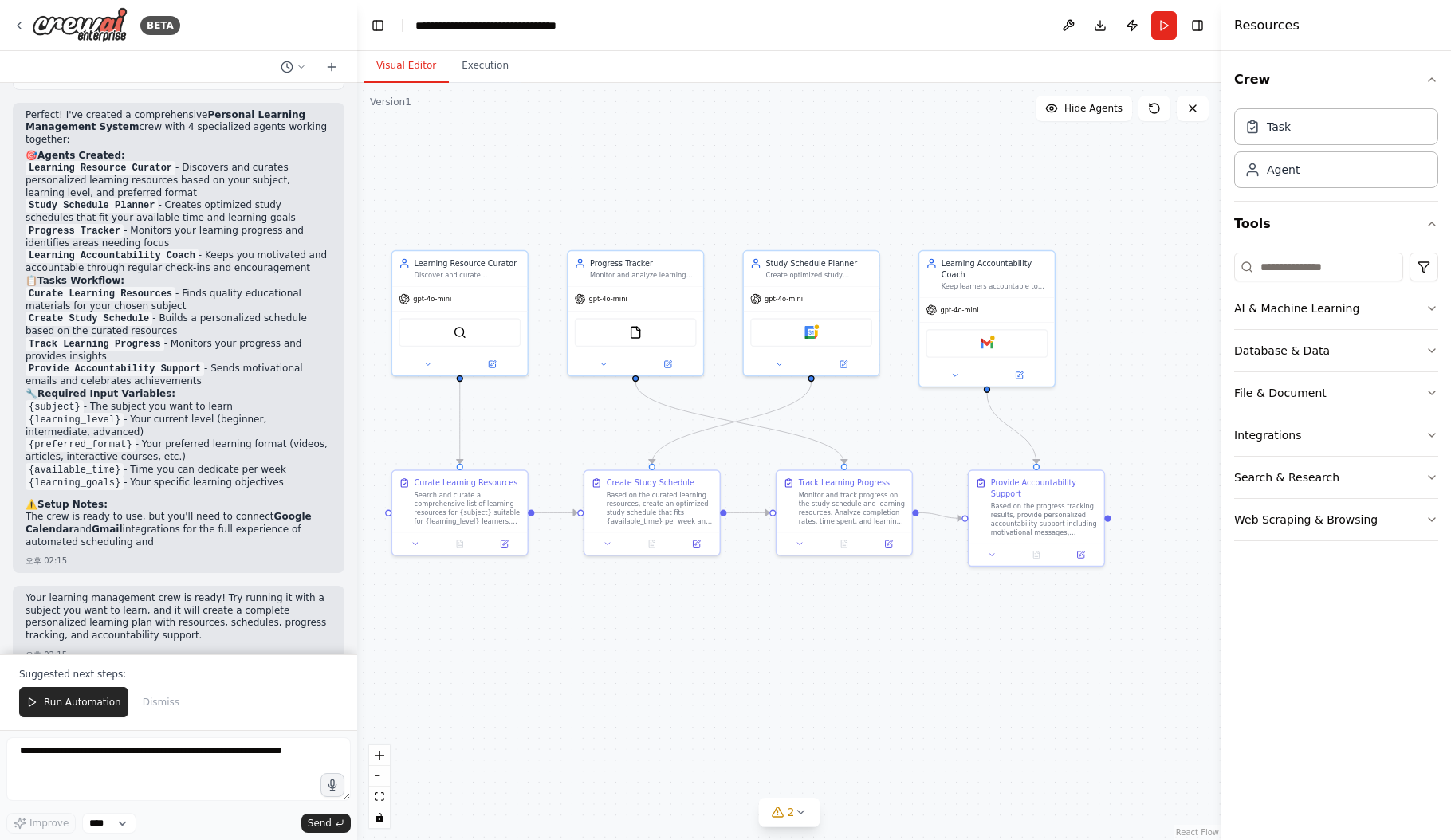
scroll to position [1121, 0]
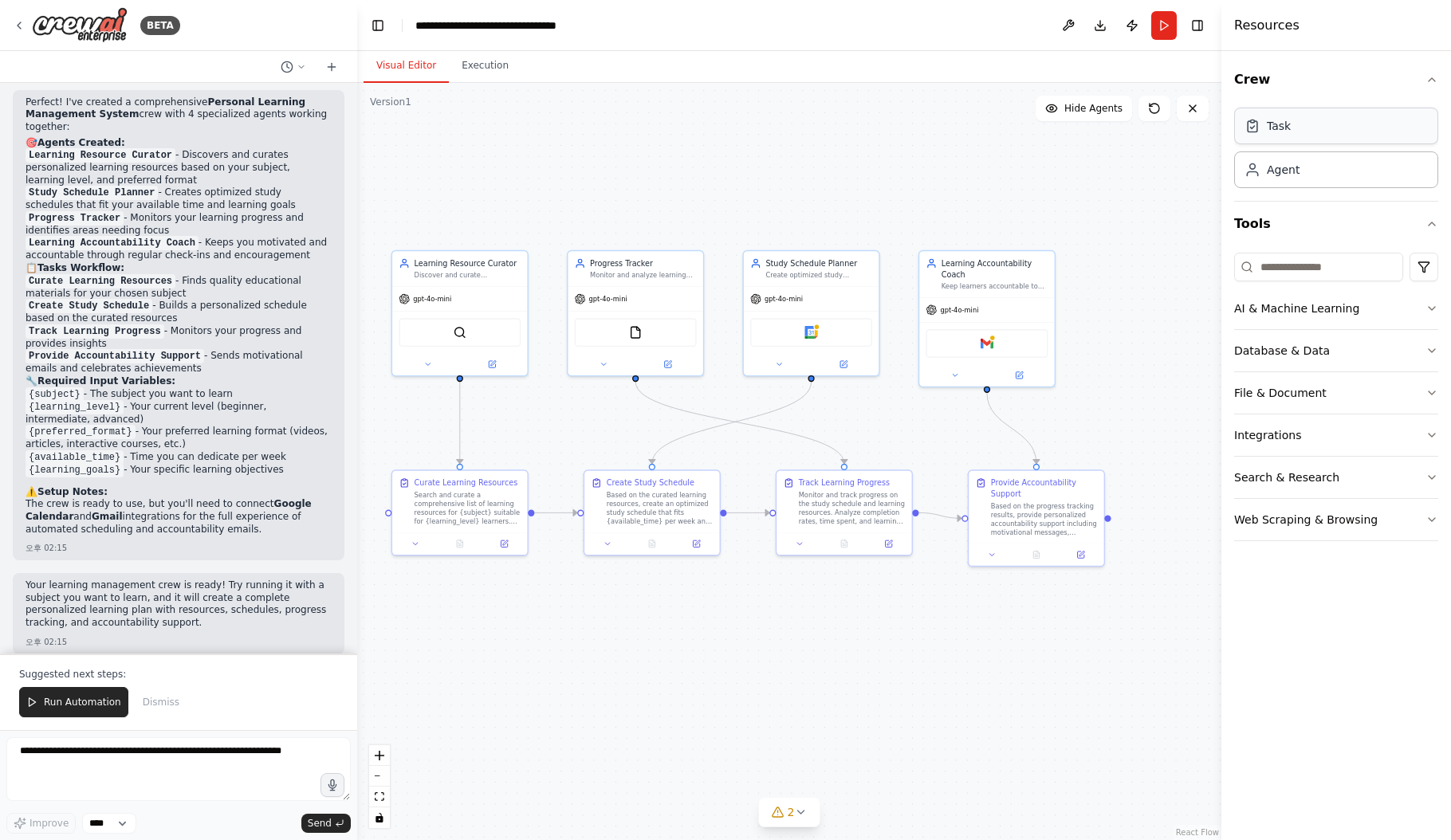
click at [1350, 127] on div "Task" at bounding box center [1336, 126] width 205 height 37
click at [1340, 167] on div "Agent" at bounding box center [1336, 169] width 205 height 37
click at [1403, 121] on div "Task" at bounding box center [1336, 126] width 205 height 37
click at [1382, 166] on div "Agent" at bounding box center [1336, 169] width 205 height 37
click at [1377, 316] on button "AI & Machine Learning" at bounding box center [1336, 308] width 205 height 41
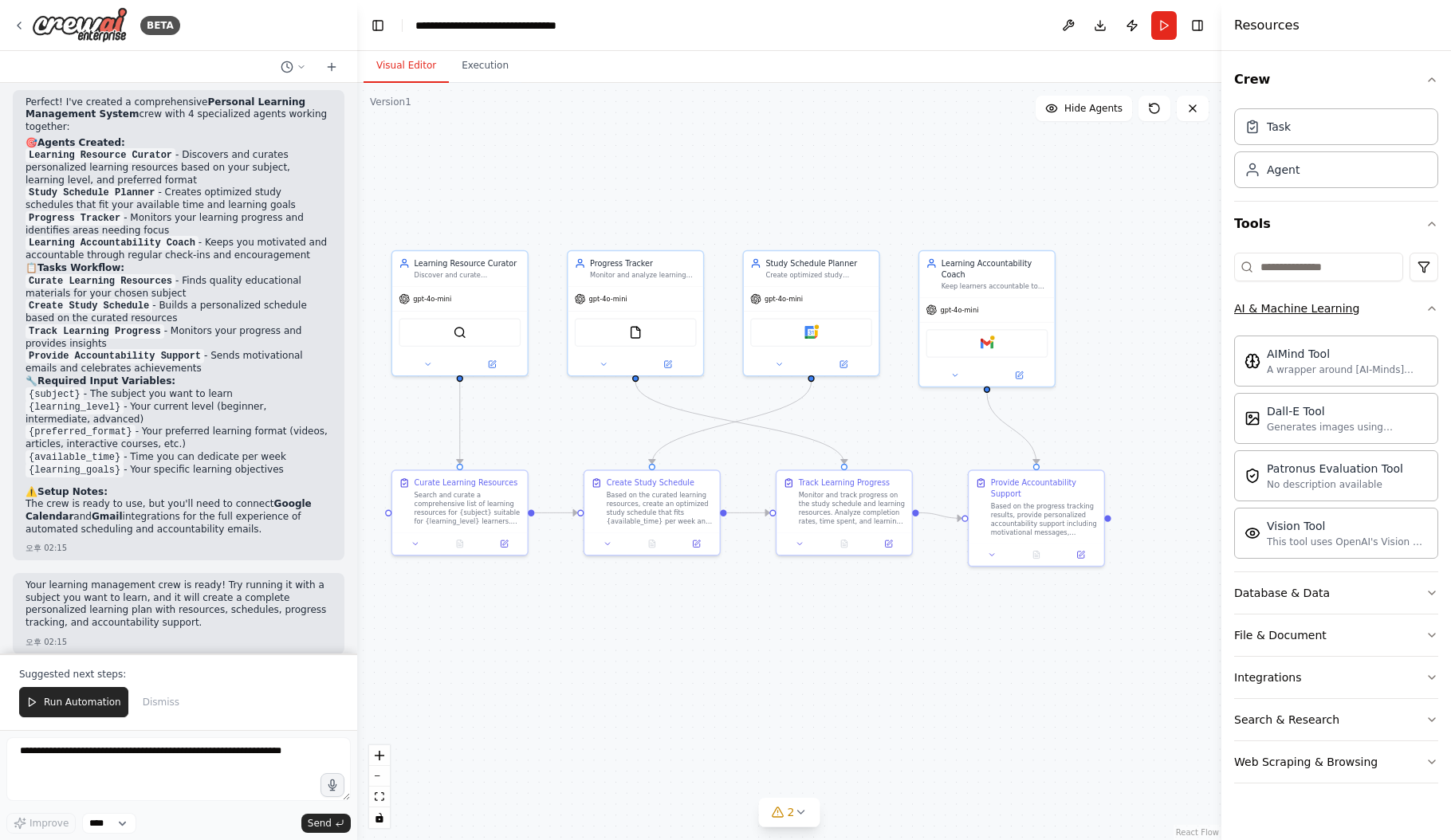
click at [1380, 314] on button "AI & Machine Learning" at bounding box center [1336, 308] width 205 height 41
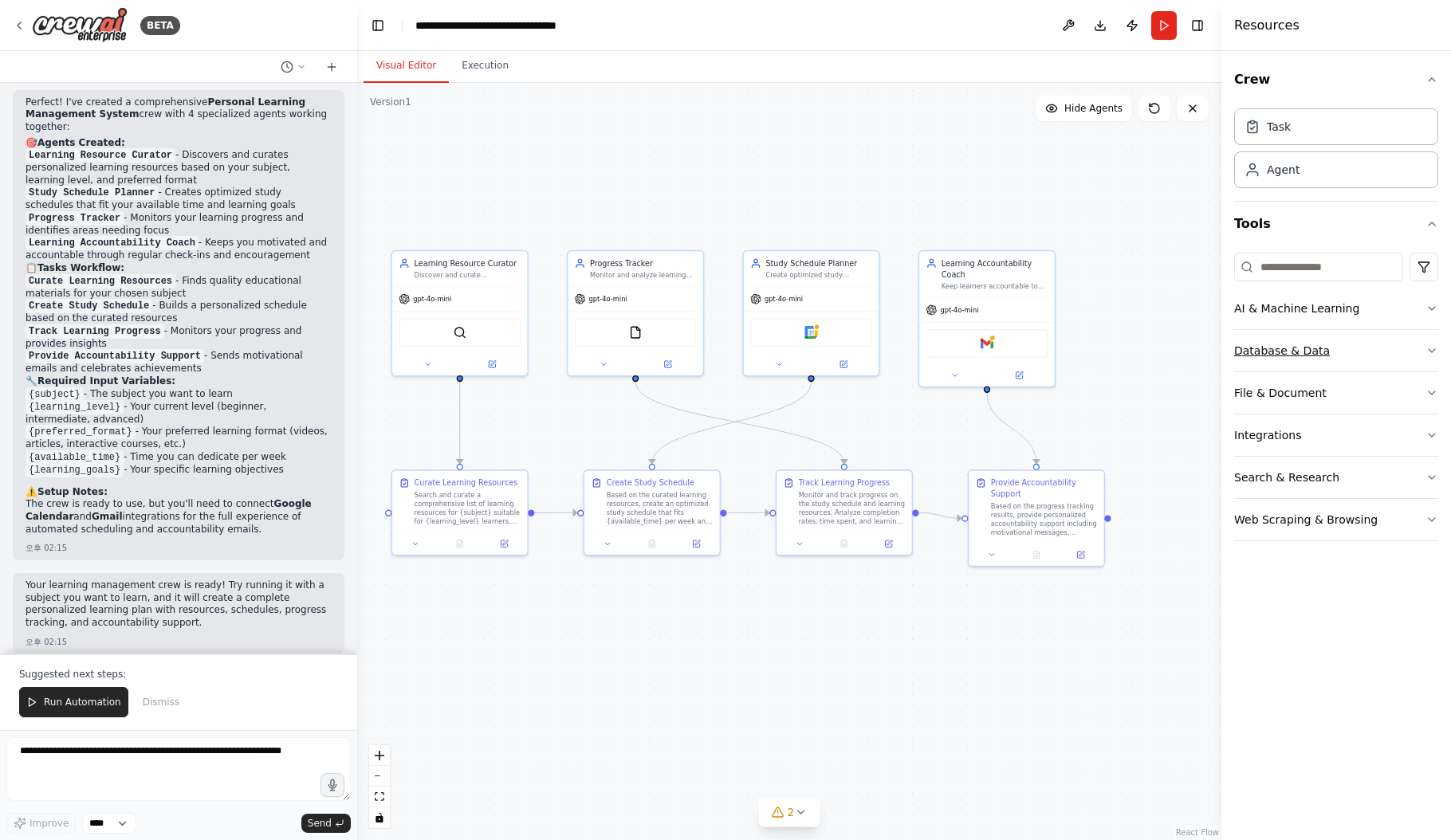
click at [1380, 341] on button "Database & Data" at bounding box center [1336, 350] width 205 height 41
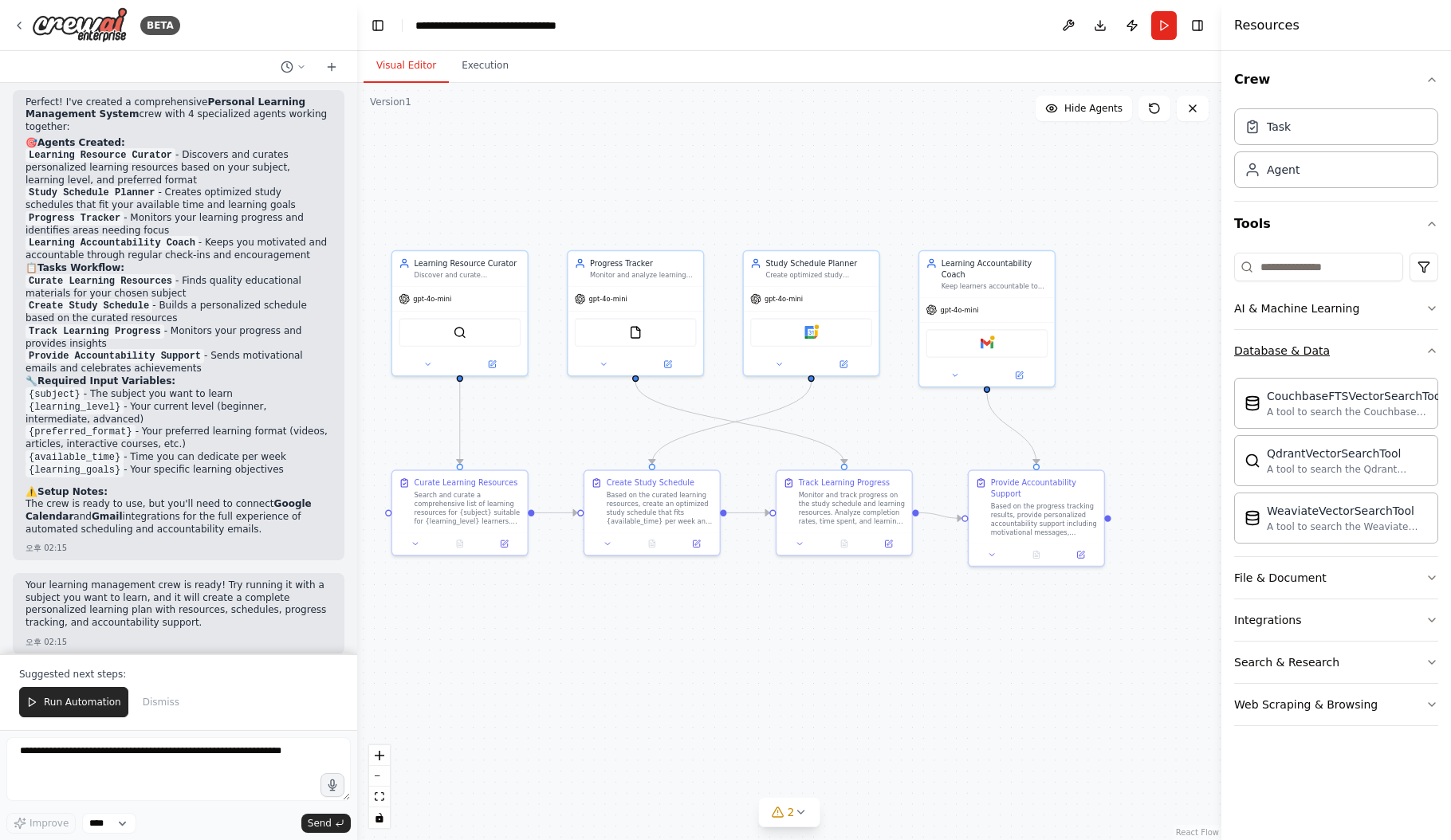
click at [1380, 341] on button "Database & Data" at bounding box center [1336, 350] width 205 height 41
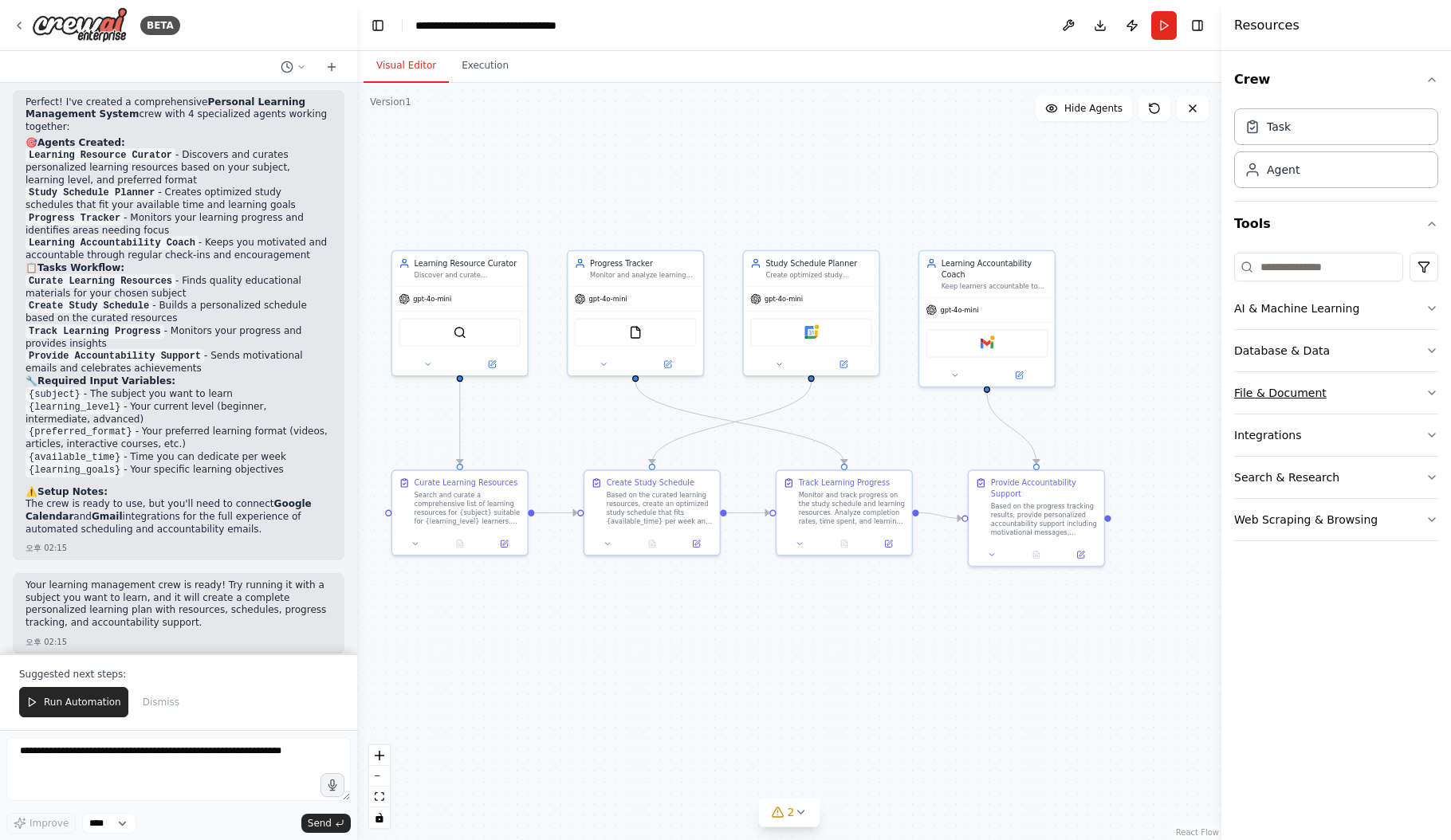
click at [1370, 388] on button "File & Document" at bounding box center [1336, 392] width 205 height 41
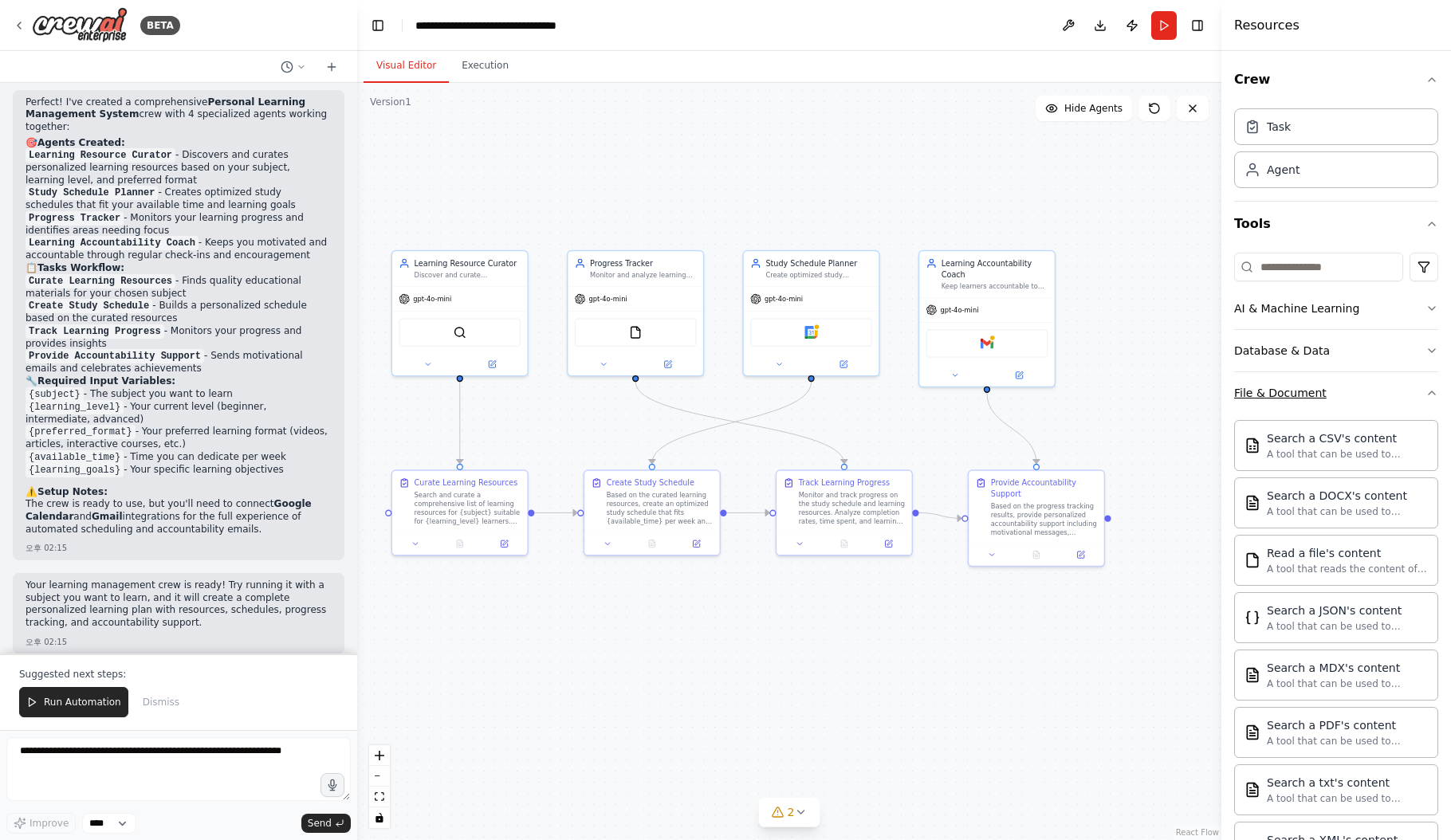
click at [1370, 388] on button "File & Document" at bounding box center [1336, 392] width 205 height 41
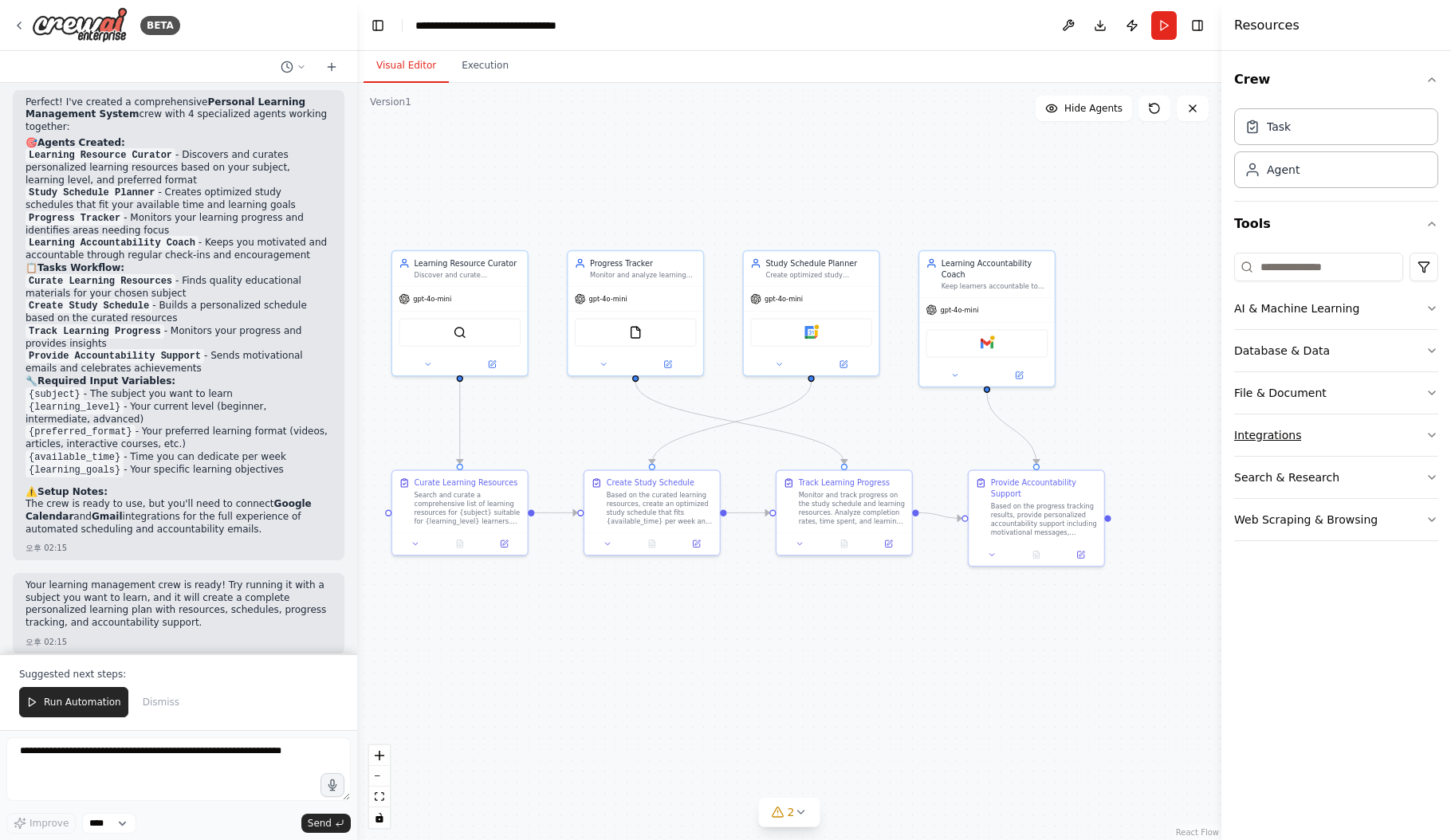
click at [1358, 435] on button "Integrations" at bounding box center [1336, 435] width 205 height 41
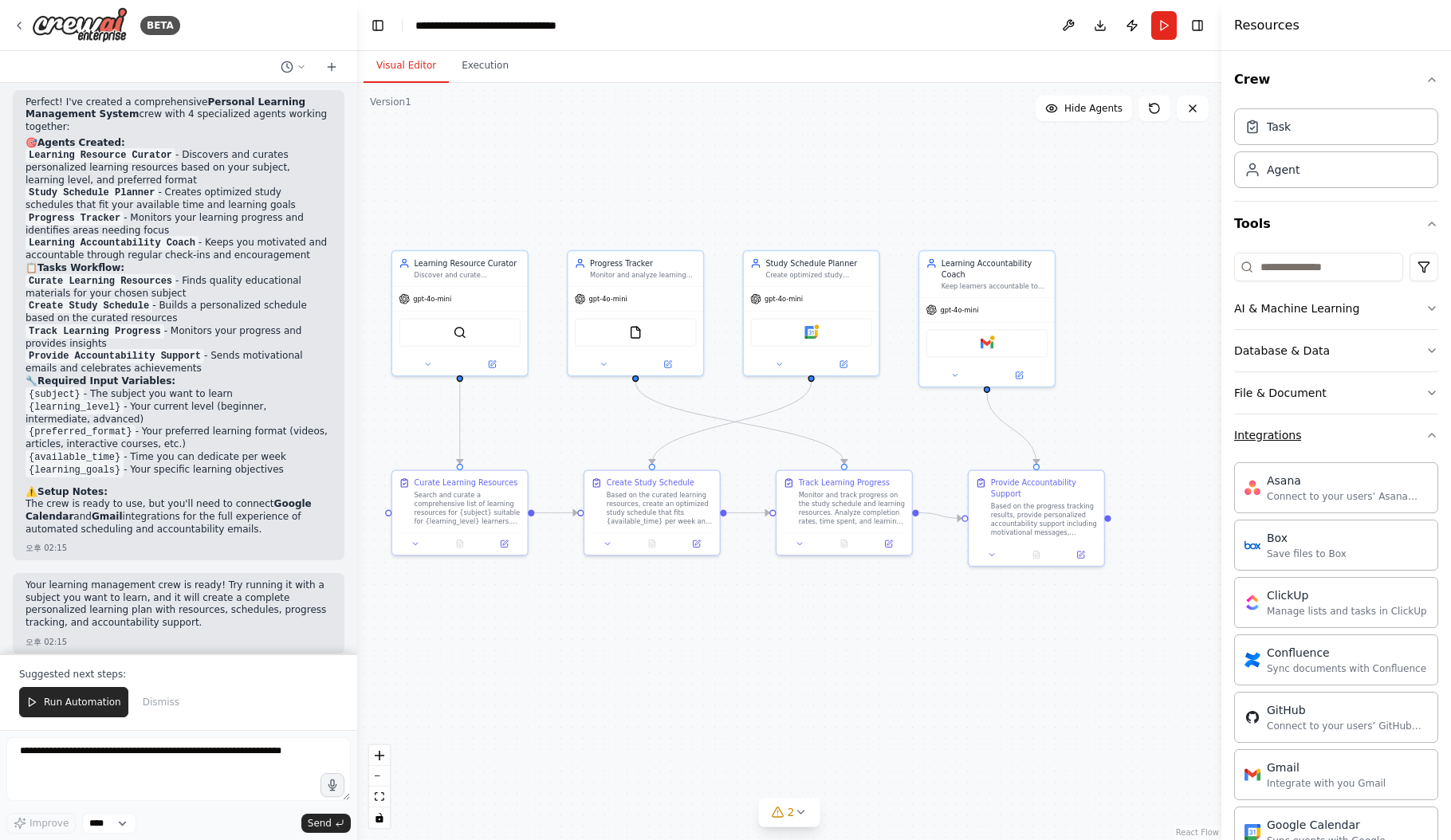
click at [1358, 435] on button "Integrations" at bounding box center [1336, 435] width 205 height 41
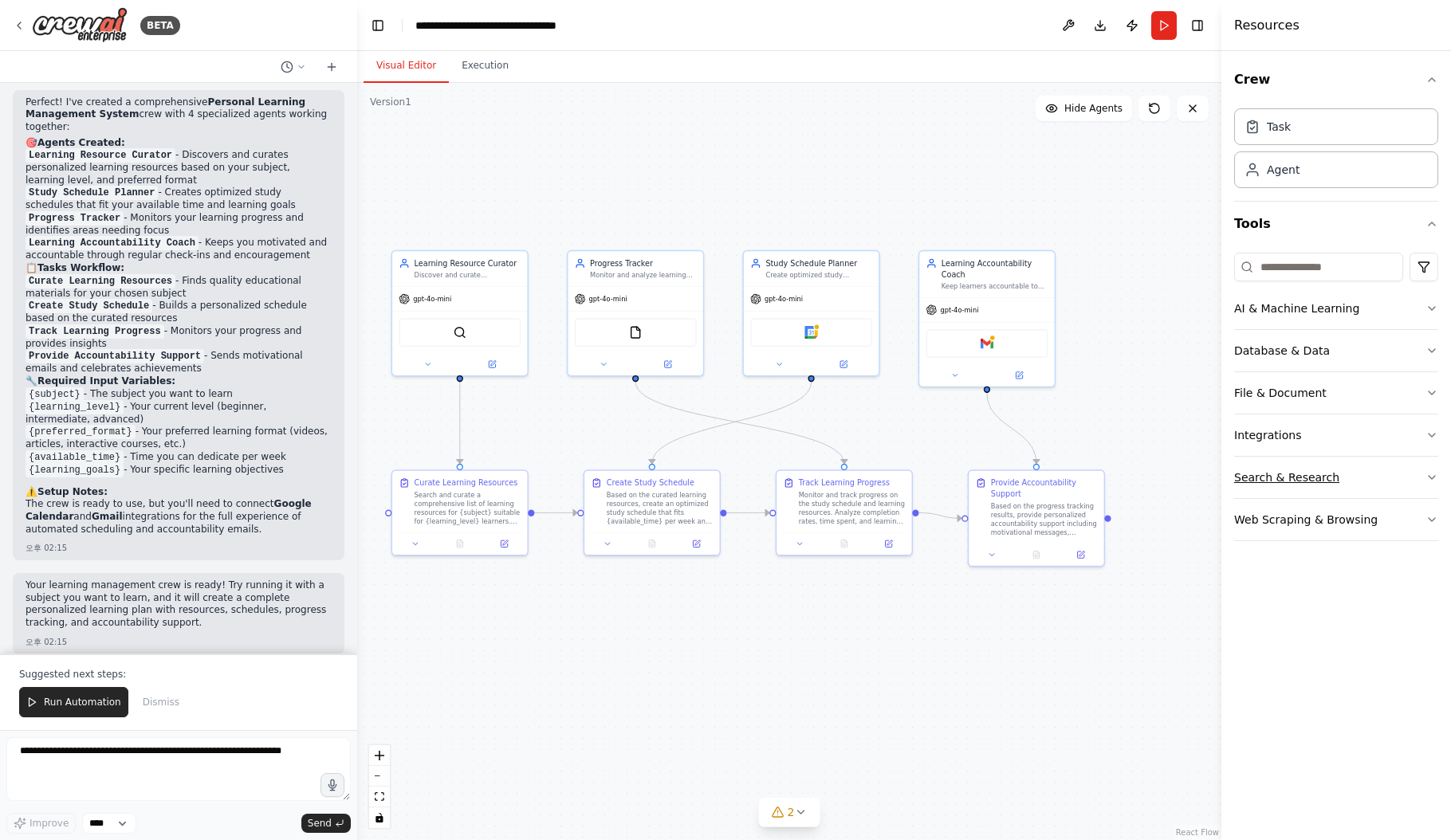
click at [1337, 487] on button "Search & Research" at bounding box center [1336, 477] width 205 height 41
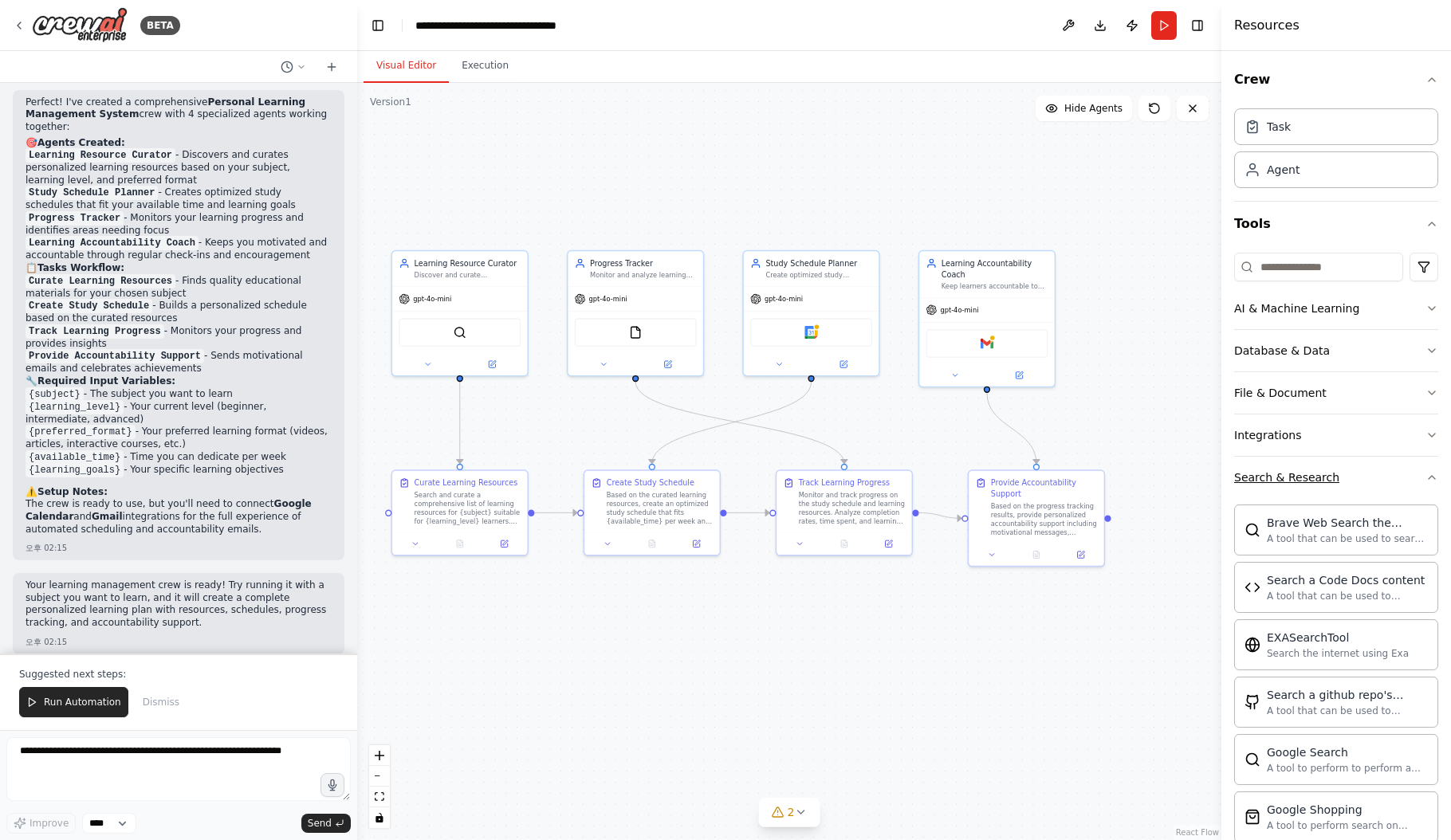
click at [1351, 480] on button "Search & Research" at bounding box center [1336, 477] width 205 height 41
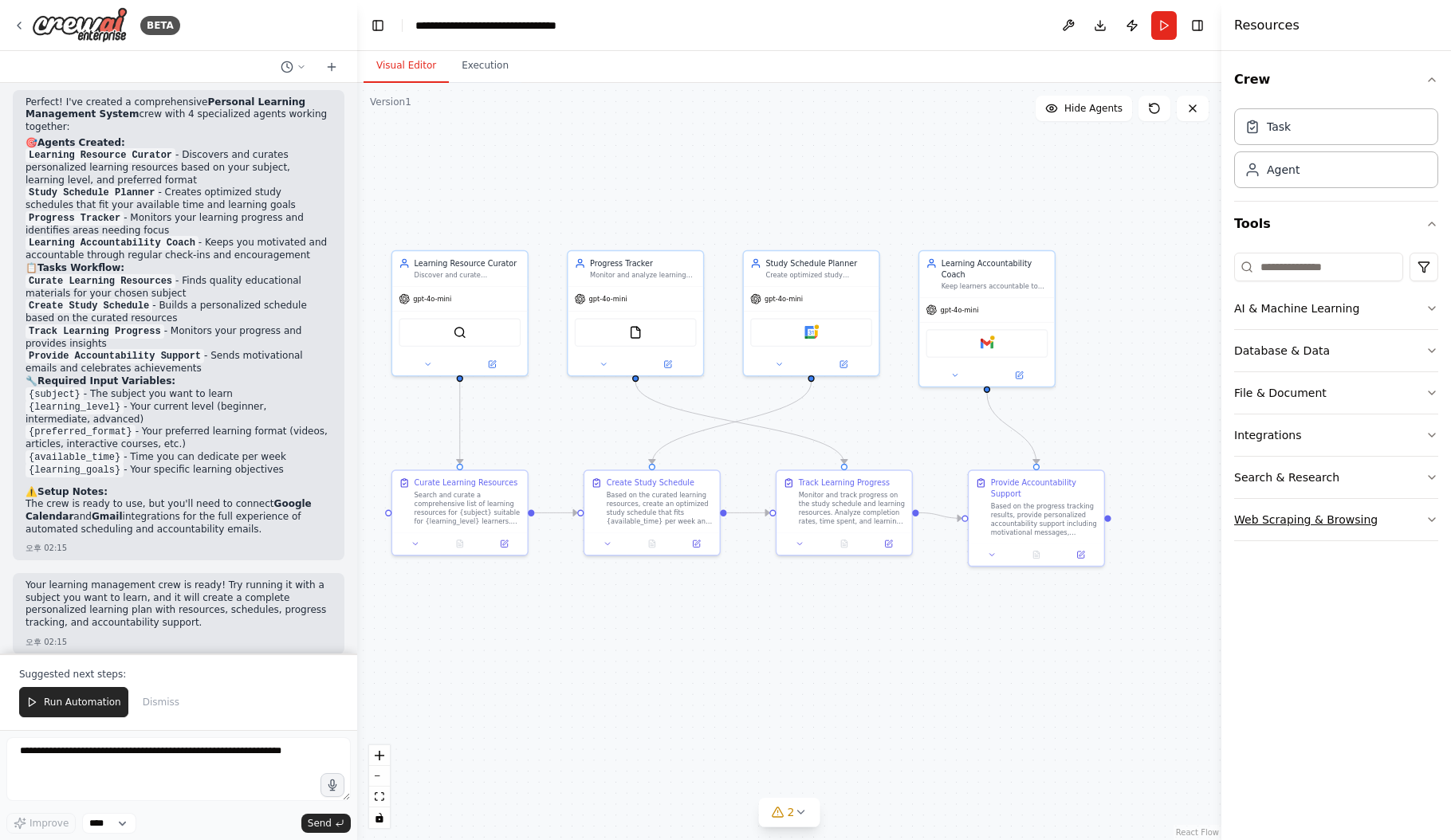
click at [1402, 519] on button "Web Scraping & Browsing" at bounding box center [1336, 519] width 205 height 41
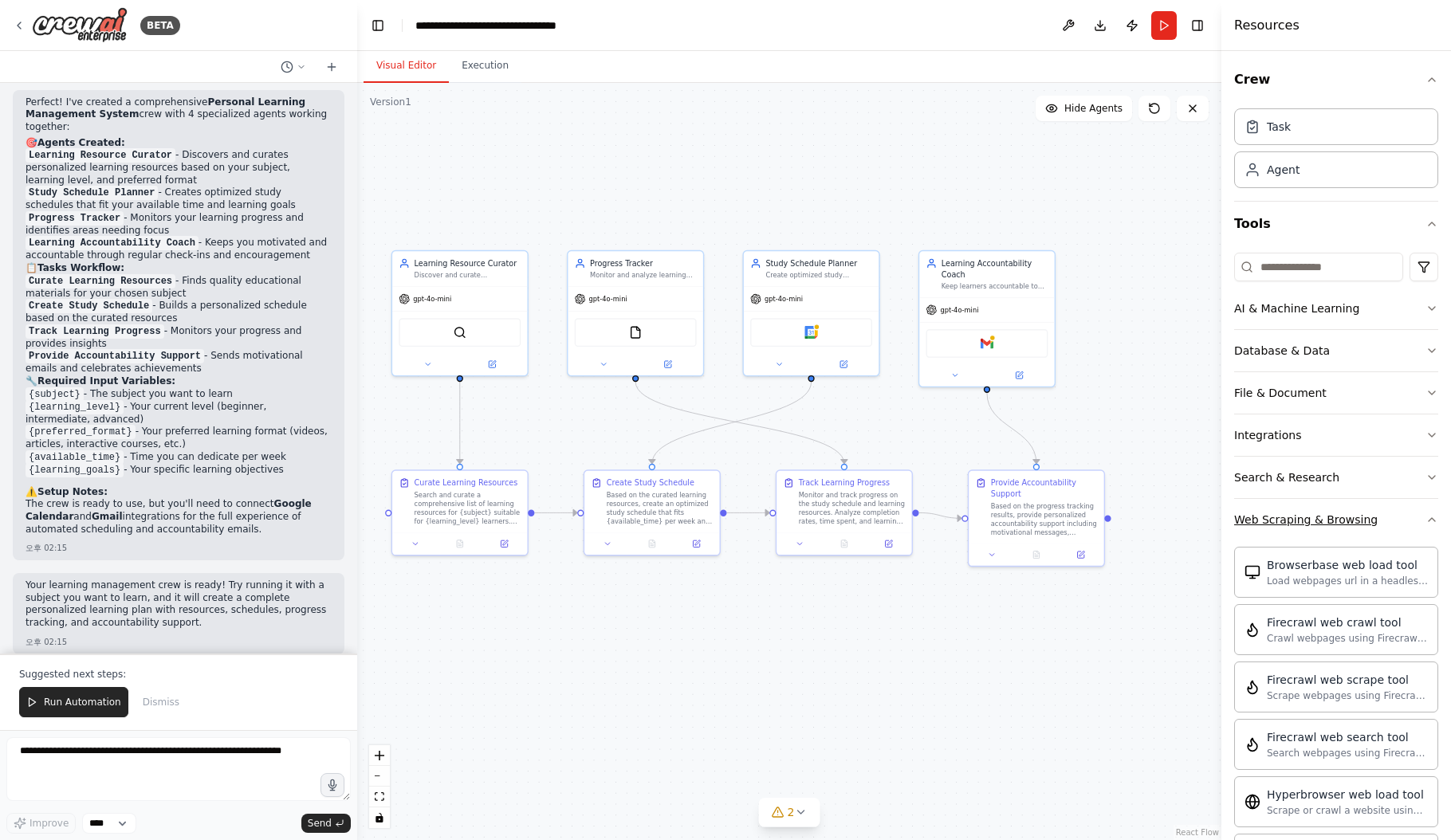
click at [1399, 517] on button "Web Scraping & Browsing" at bounding box center [1336, 519] width 205 height 41
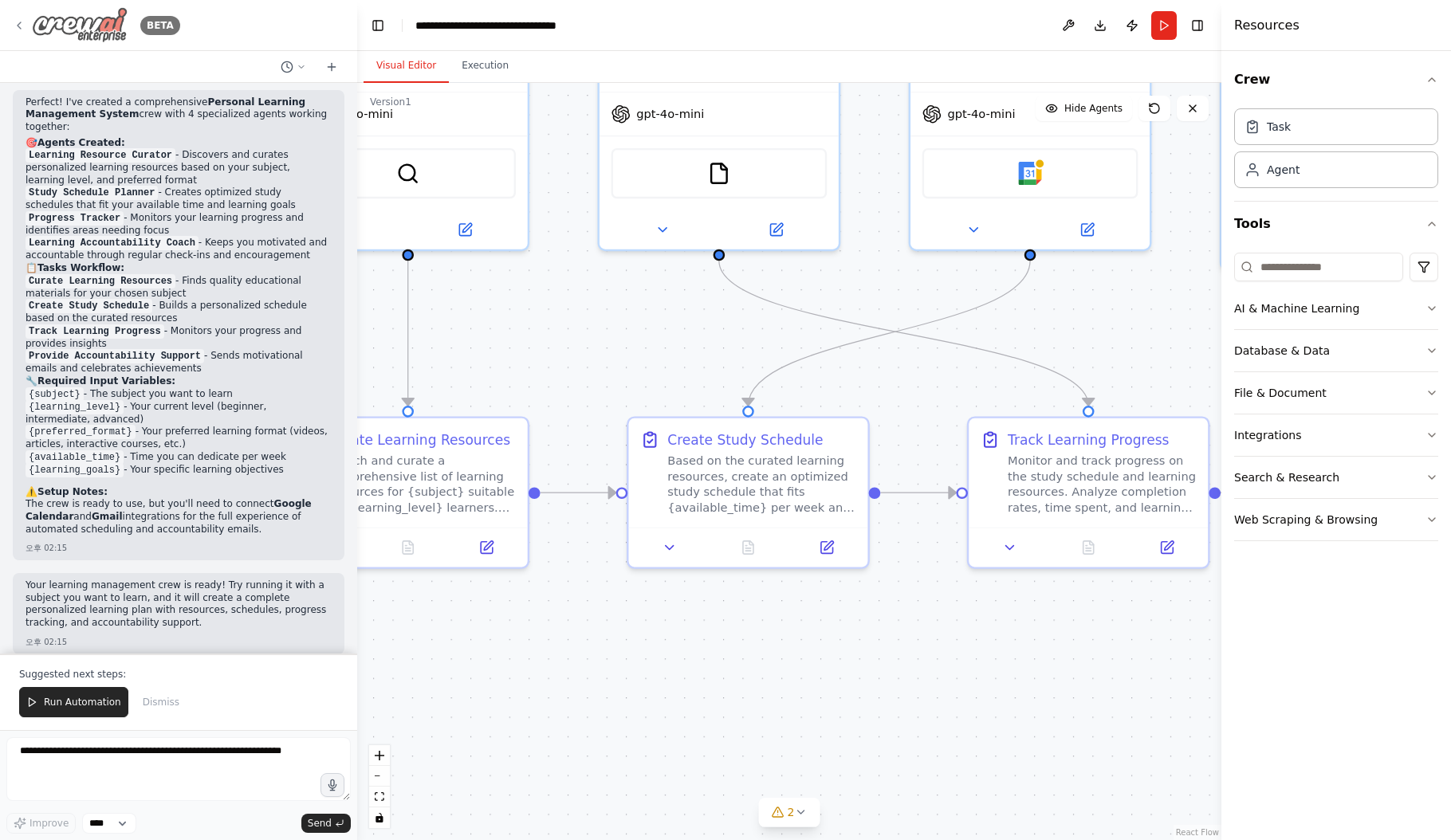
click at [14, 25] on icon at bounding box center [19, 26] width 12 height 12
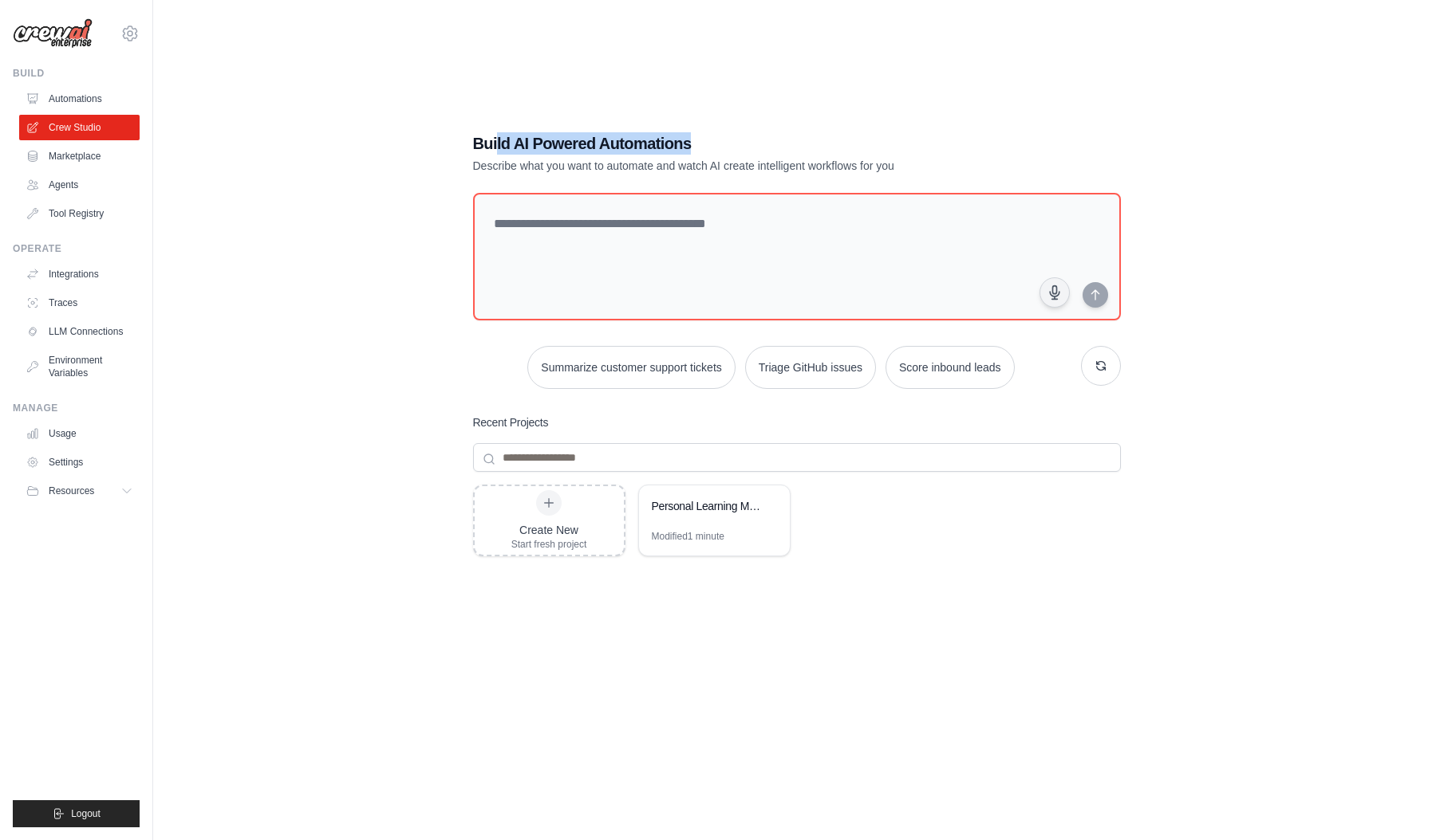
drag, startPoint x: 496, startPoint y: 141, endPoint x: 756, endPoint y: 140, distance: 260.0
click at [756, 140] on h1 "Build AI Powered Automations" at bounding box center [741, 143] width 536 height 22
drag, startPoint x: 500, startPoint y: 163, endPoint x: 752, endPoint y: 167, distance: 252.0
click at [752, 167] on p "Describe what you want to automate and watch AI create intelligent workflows fo…" at bounding box center [741, 166] width 536 height 16
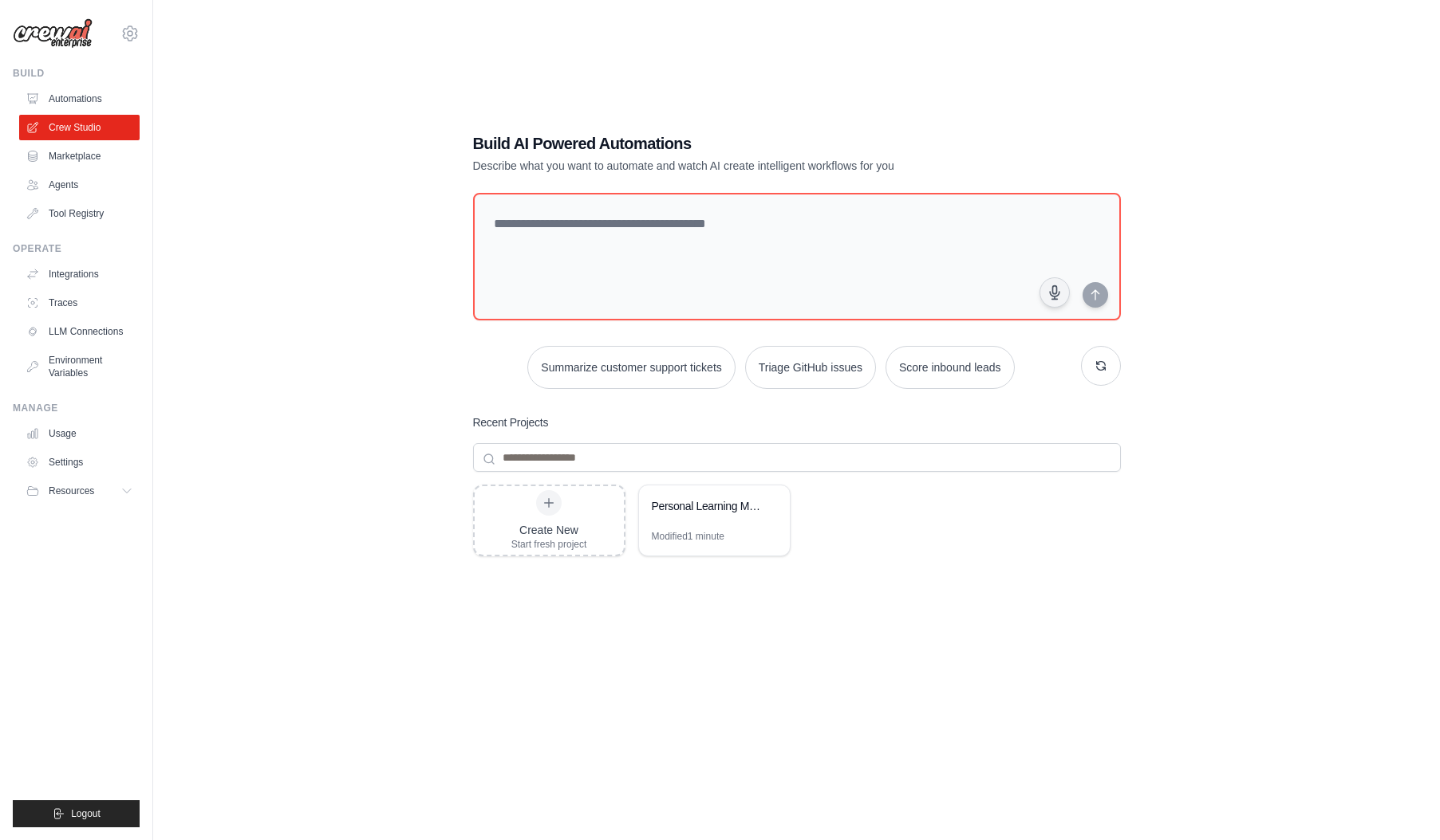
click at [347, 192] on div "Build AI Powered Automations Describe what you want to automate and watch AI cr…" at bounding box center [796, 435] width 1235 height 840
click at [88, 156] on link "Marketplace" at bounding box center [81, 156] width 121 height 26
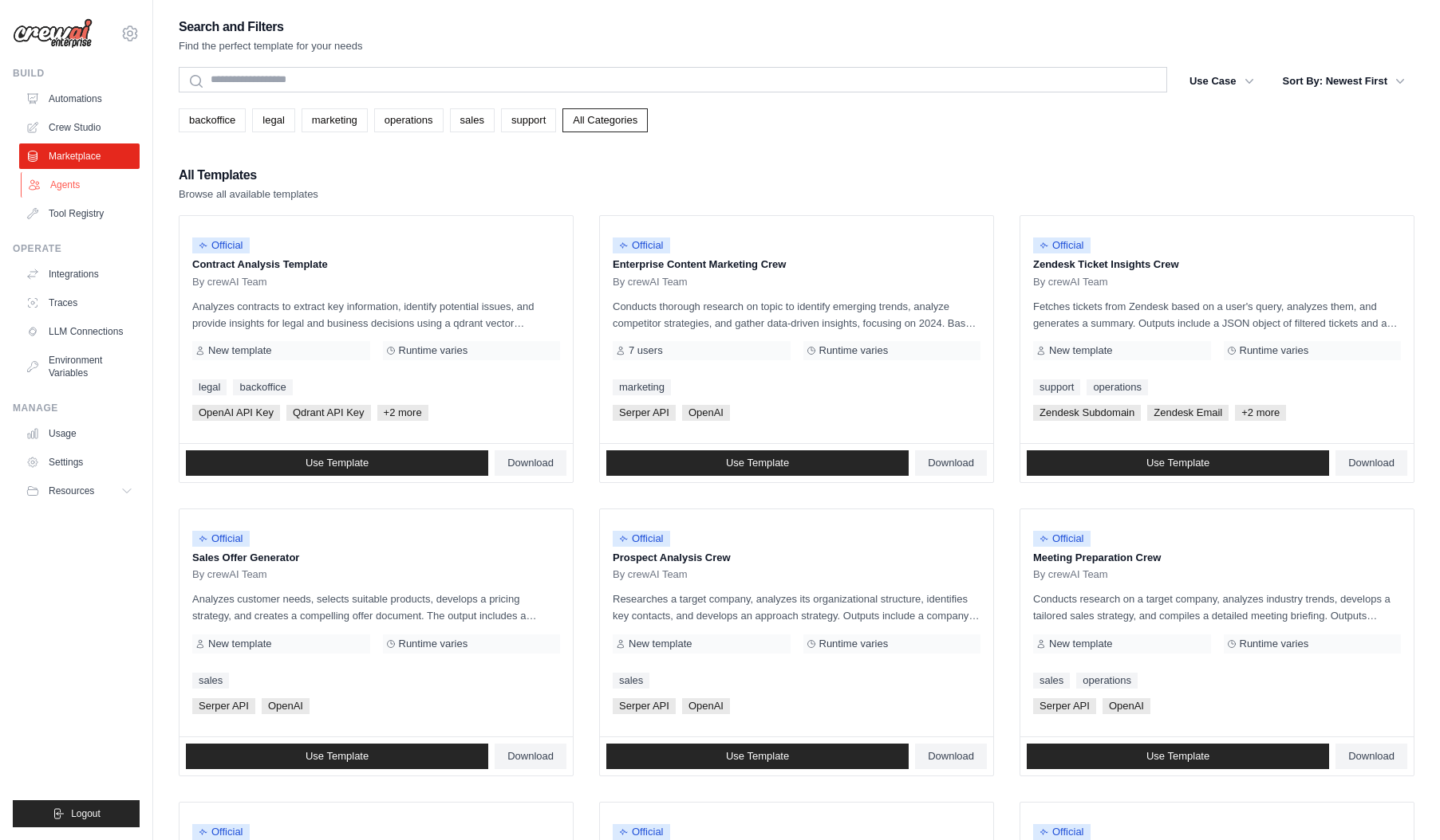
click at [84, 183] on link "Agents" at bounding box center [81, 184] width 121 height 26
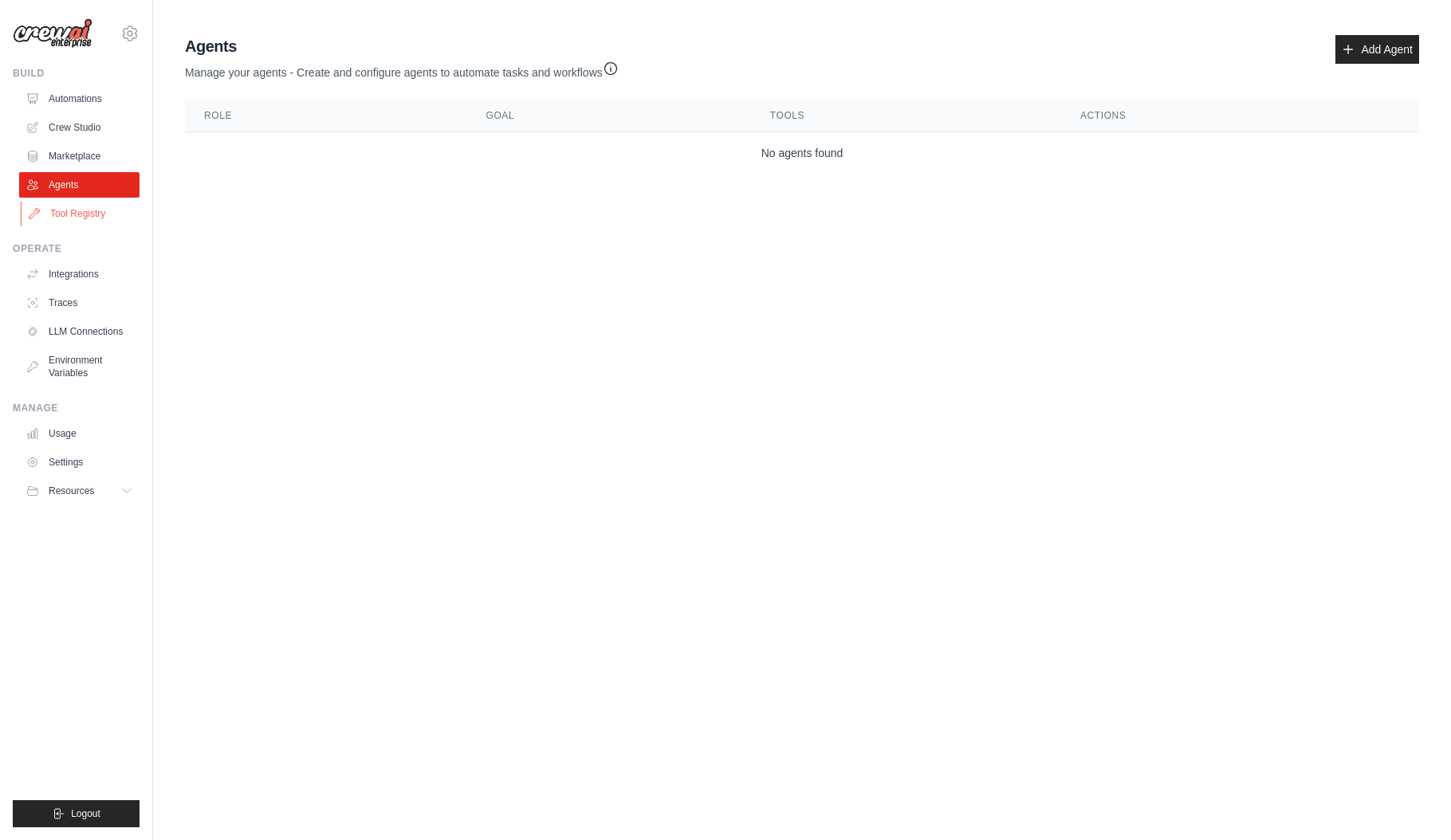
click at [82, 209] on link "Tool Registry" at bounding box center [81, 213] width 121 height 26
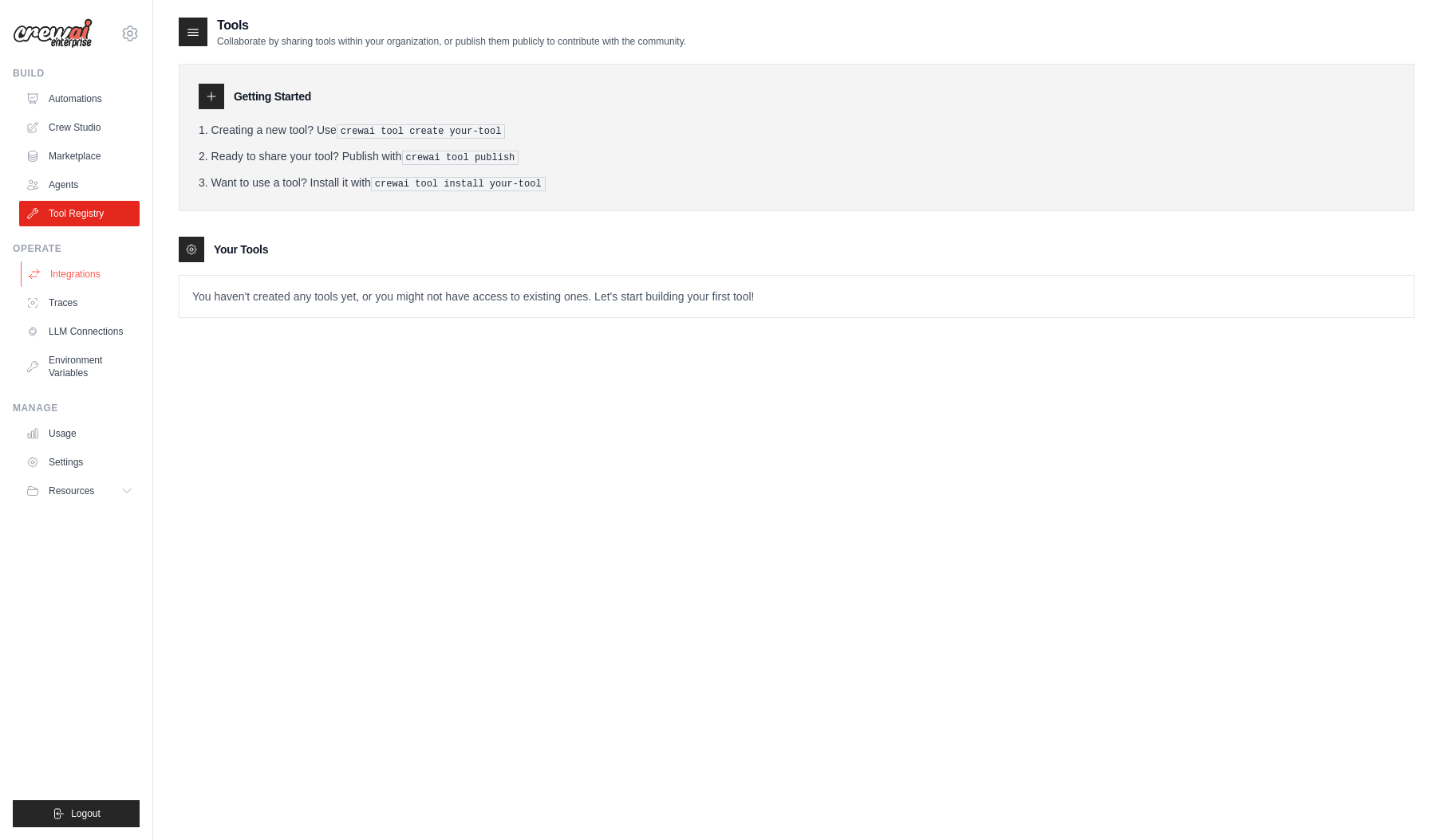
click at [78, 281] on link "Integrations" at bounding box center [81, 274] width 121 height 26
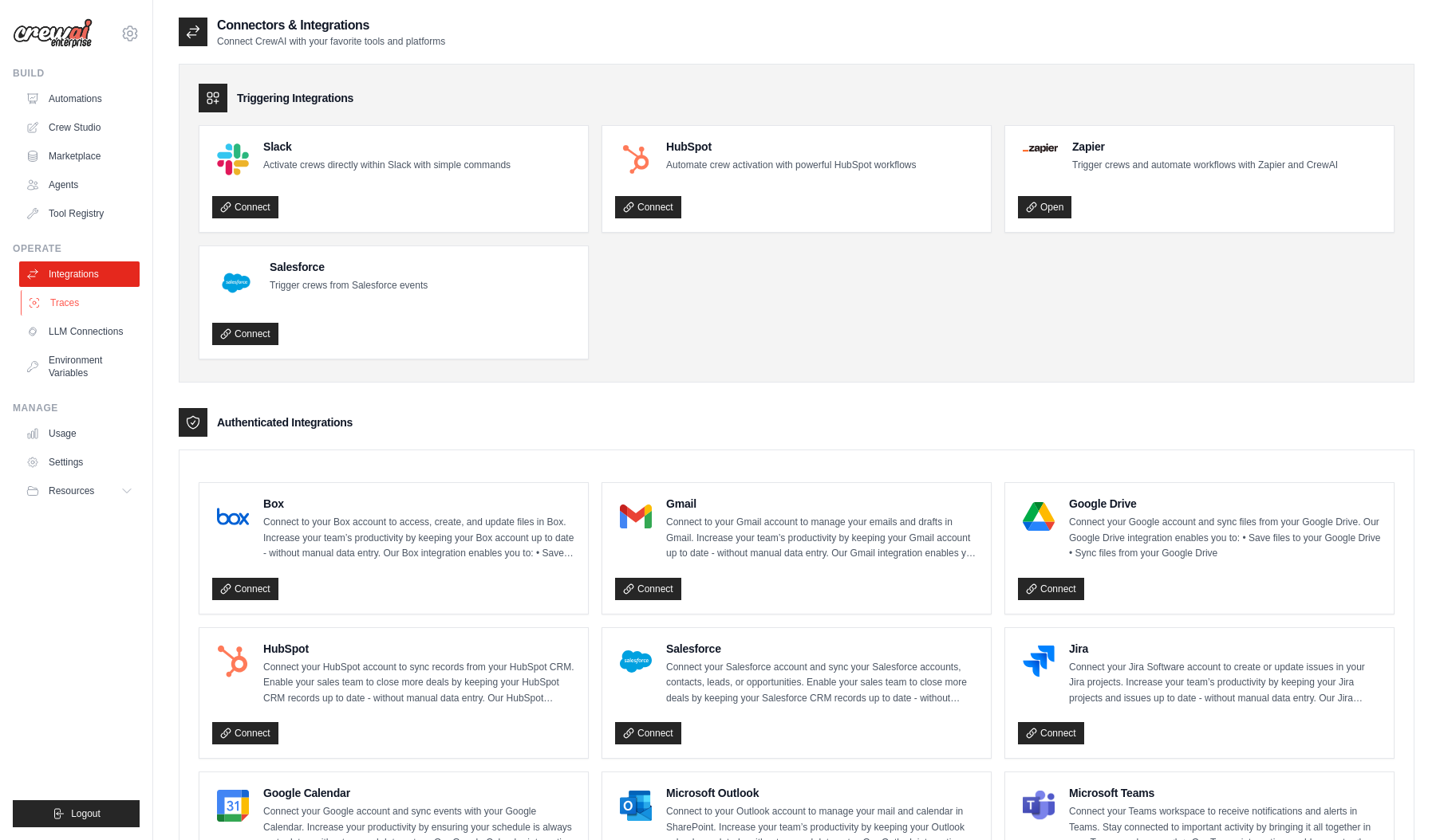
click at [71, 310] on link "Traces" at bounding box center [81, 302] width 121 height 26
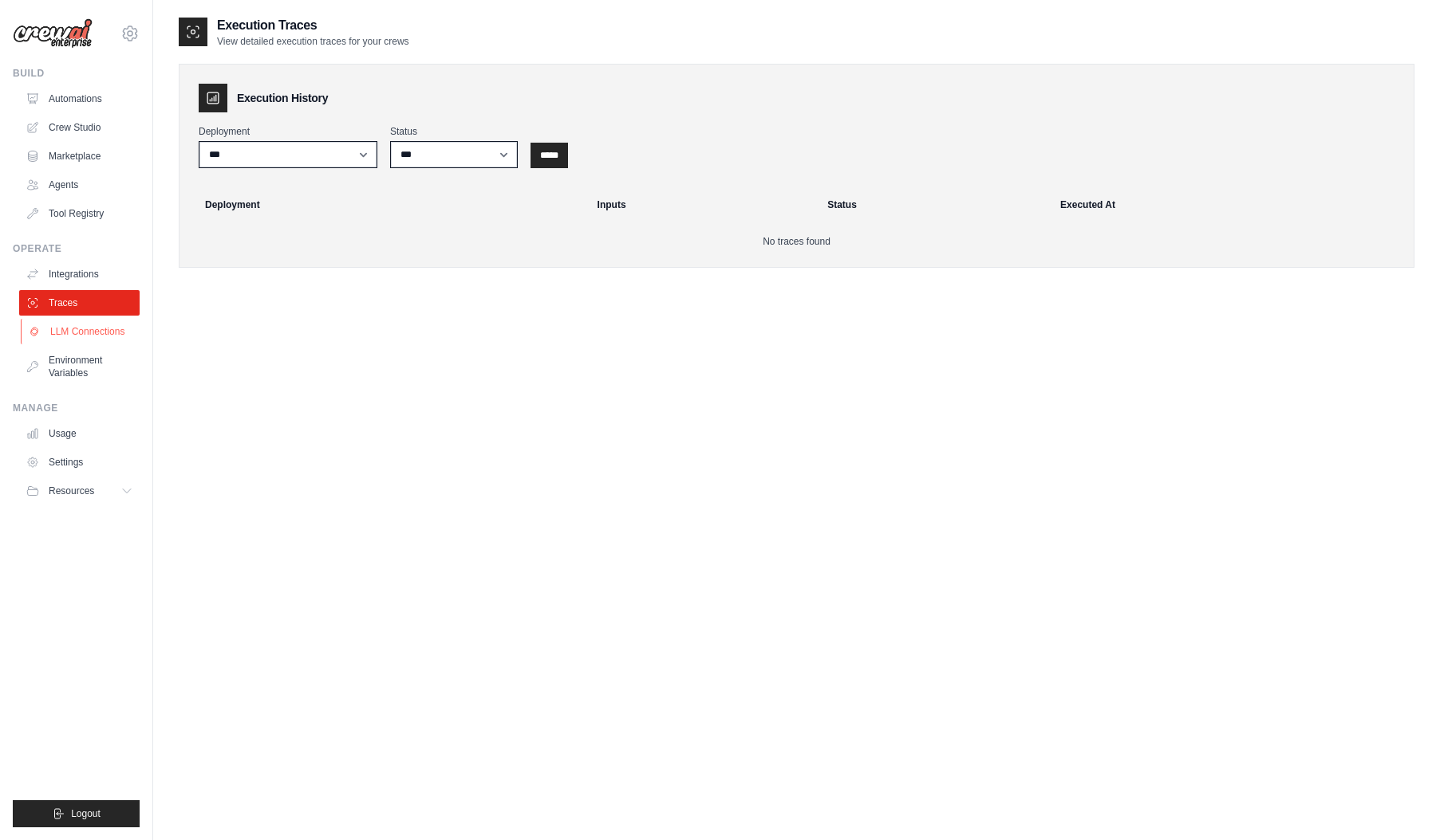
click at [70, 334] on link "LLM Connections" at bounding box center [81, 331] width 121 height 26
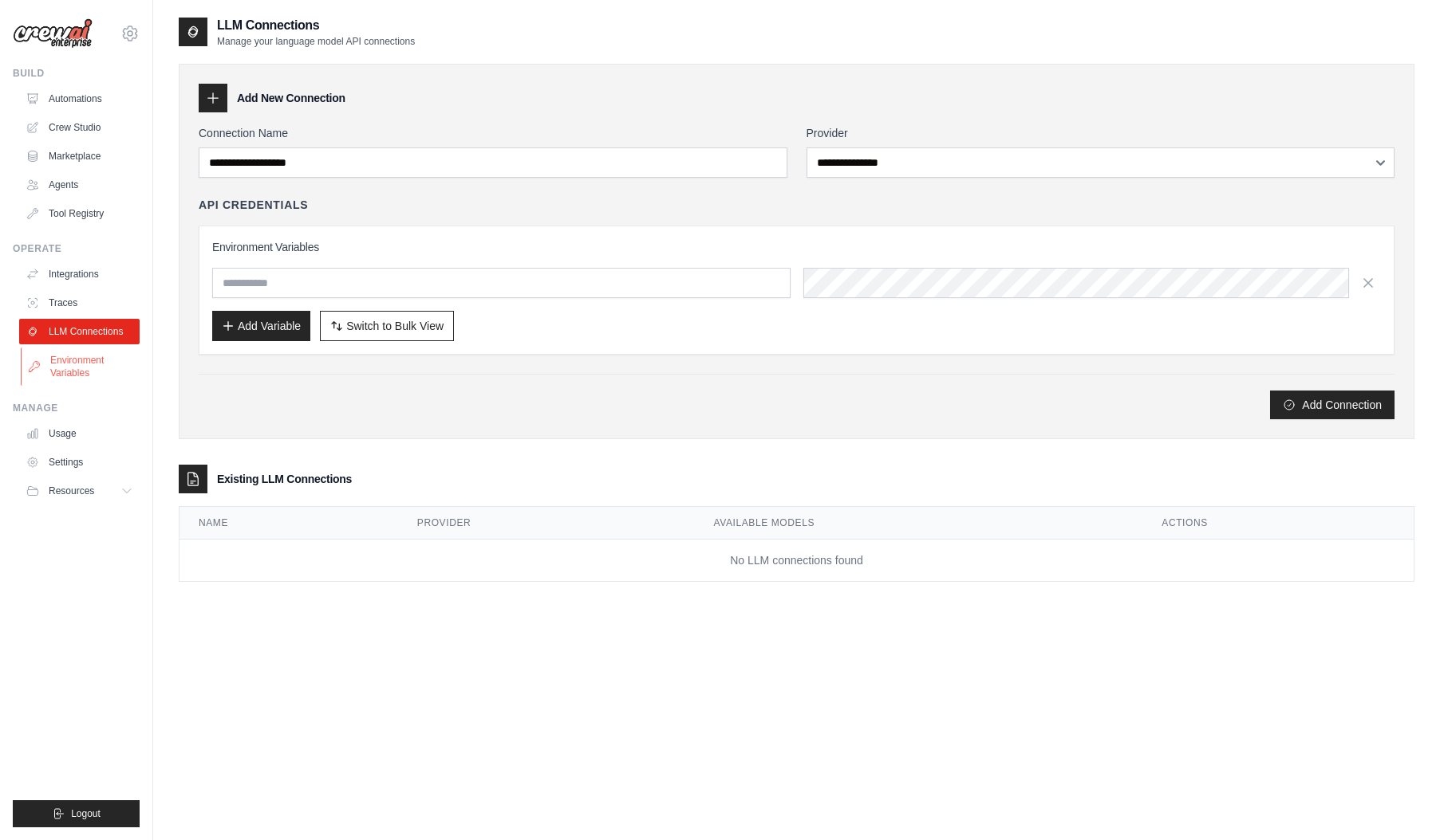
click at [79, 363] on link "Environment Variables" at bounding box center [81, 366] width 121 height 38
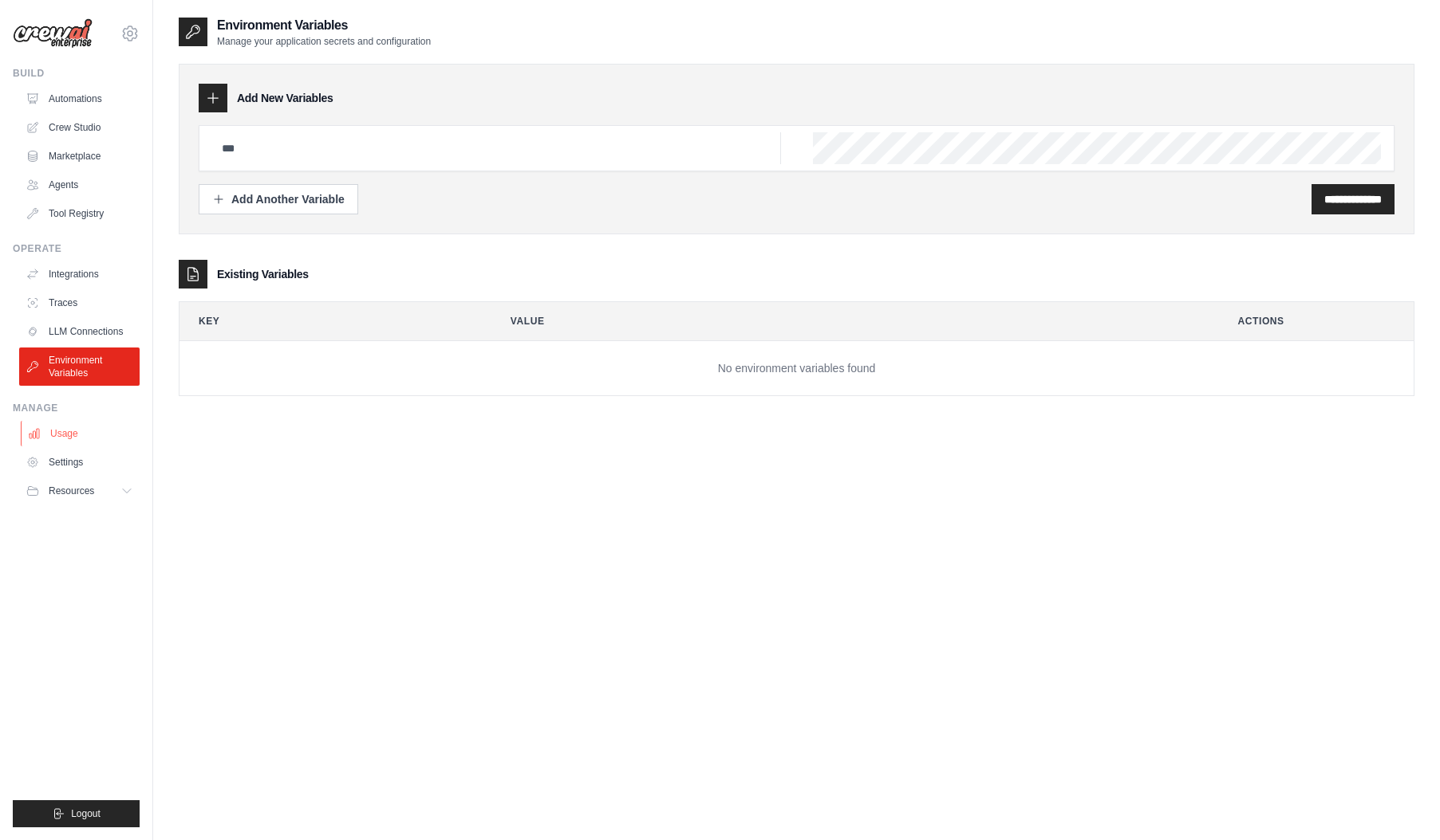
click at [74, 432] on link "Usage" at bounding box center [81, 434] width 121 height 26
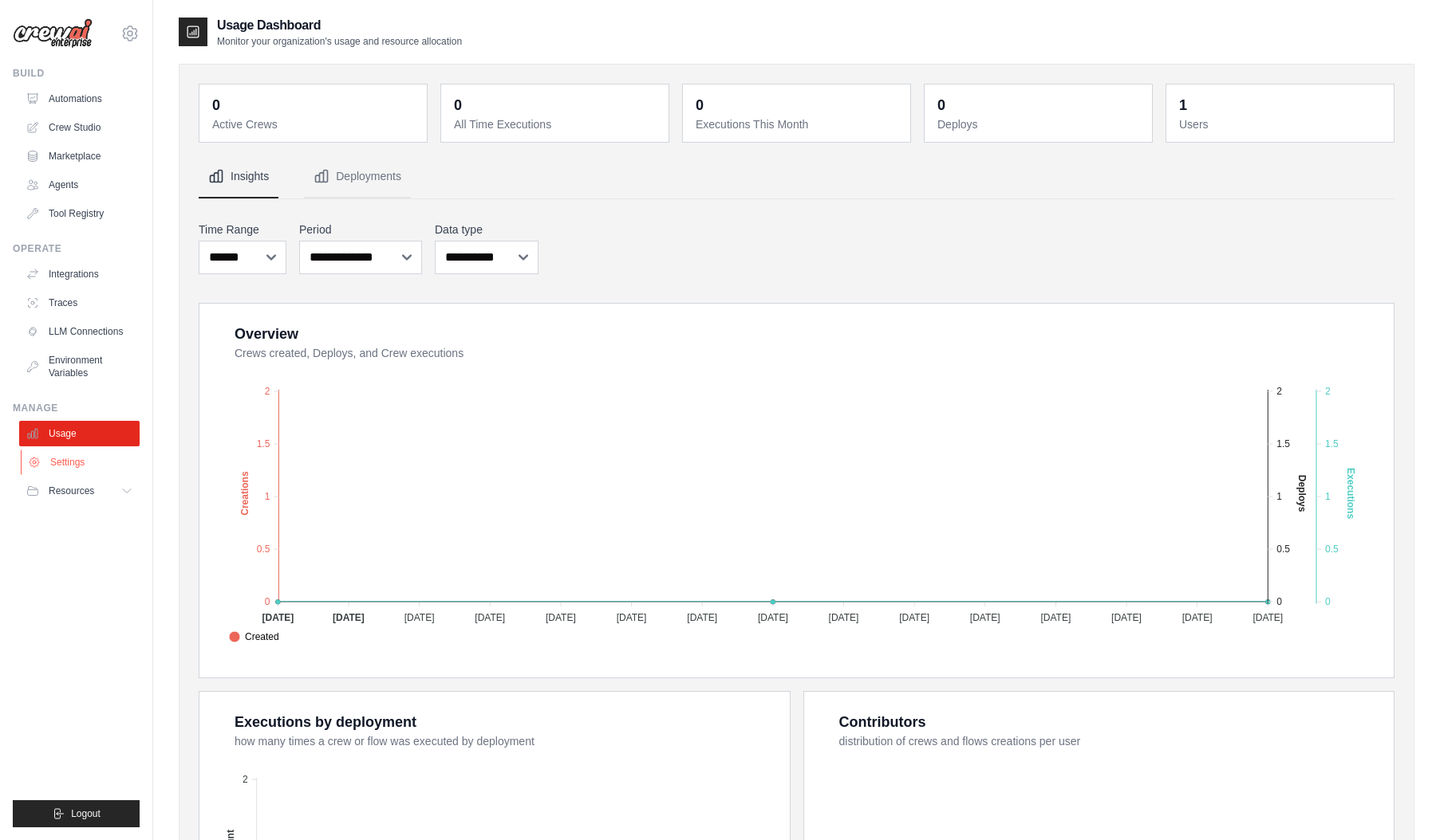
click at [97, 464] on link "Settings" at bounding box center [81, 462] width 121 height 26
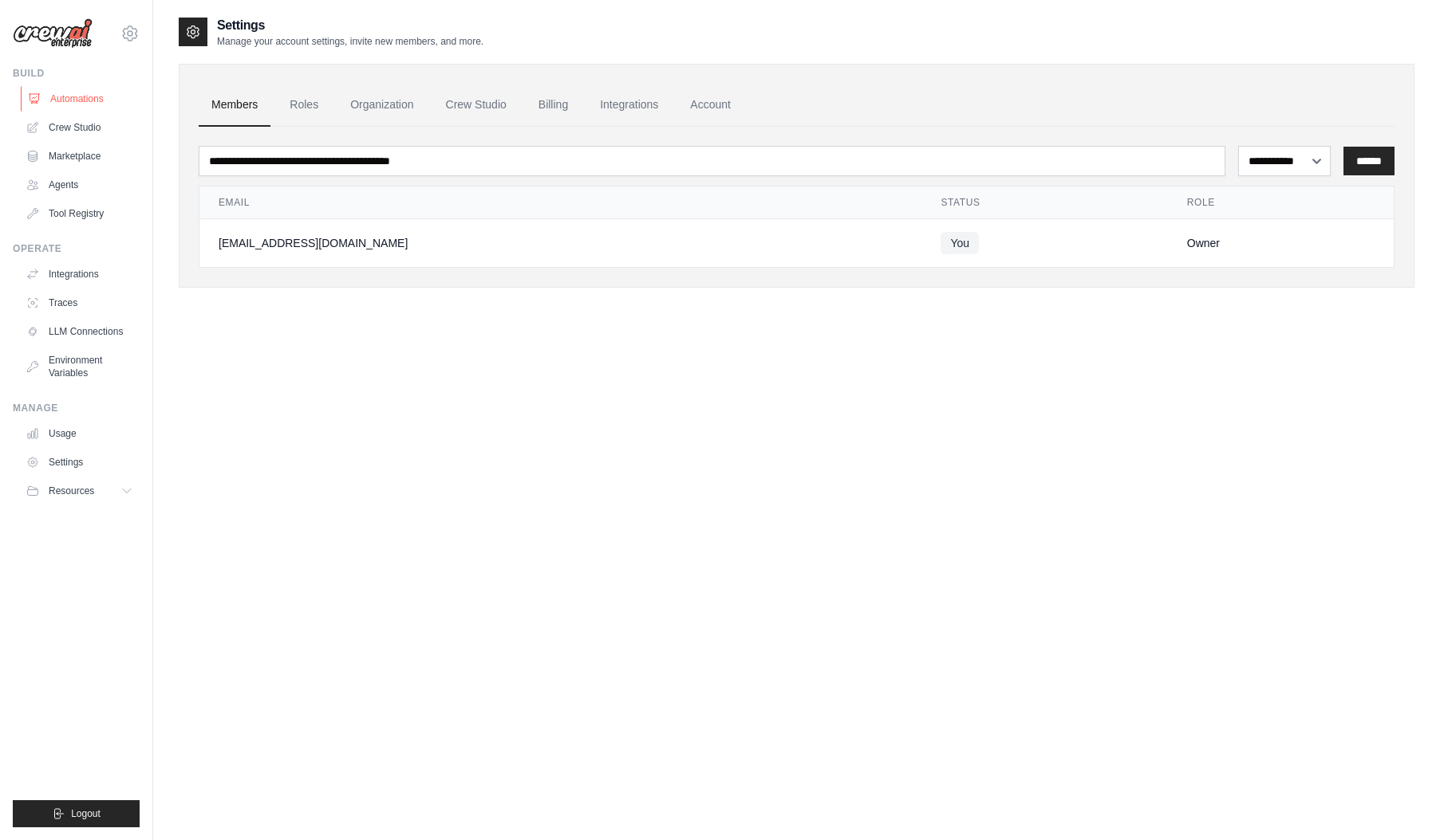
click at [104, 94] on link "Automations" at bounding box center [81, 99] width 121 height 26
